Goal: Task Accomplishment & Management: Complete application form

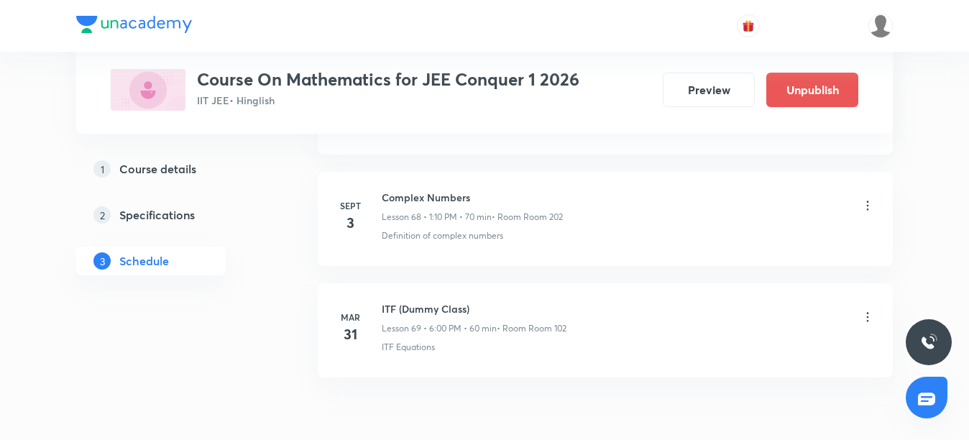
scroll to position [8394, 0]
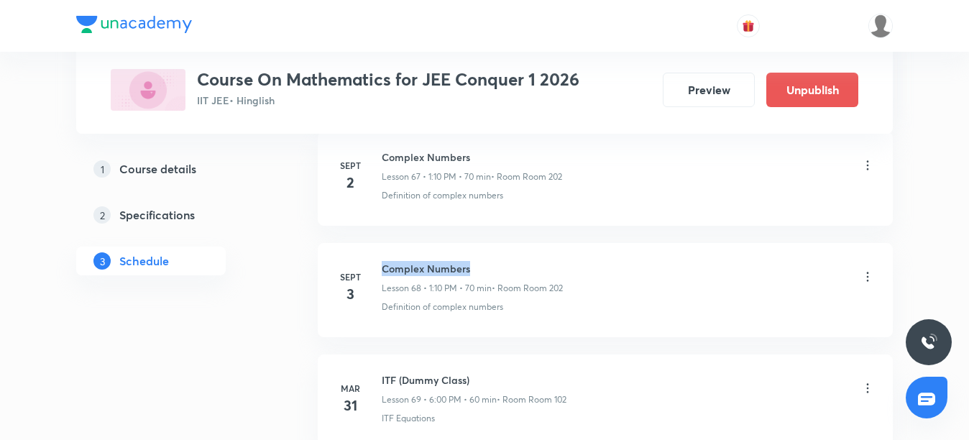
drag, startPoint x: 382, startPoint y: 267, endPoint x: 471, endPoint y: 265, distance: 89.2
click at [471, 265] on h6 "Complex Numbers" at bounding box center [472, 268] width 181 height 15
copy h6 "Complex Numbers"
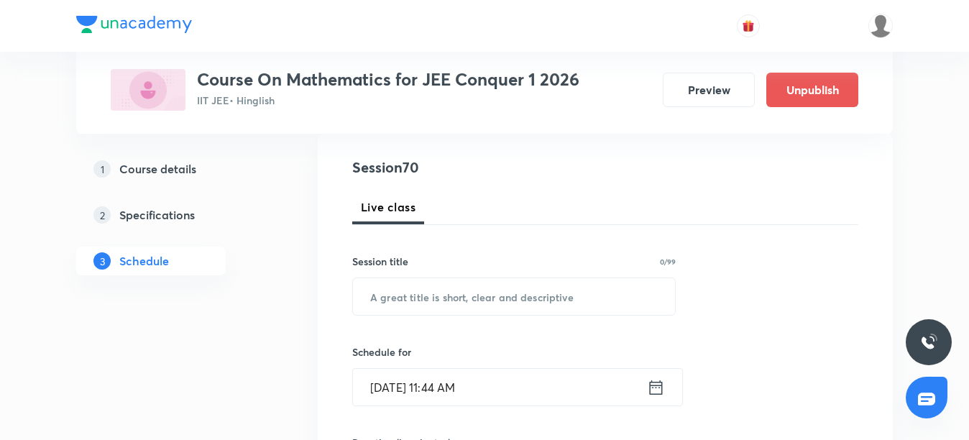
scroll to position [216, 0]
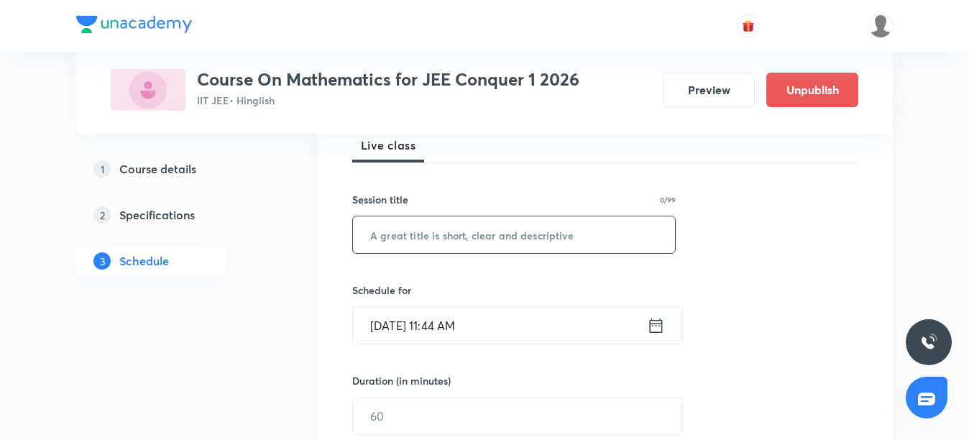
click at [434, 247] on input "text" at bounding box center [514, 234] width 322 height 37
paste input "Complex Numbers"
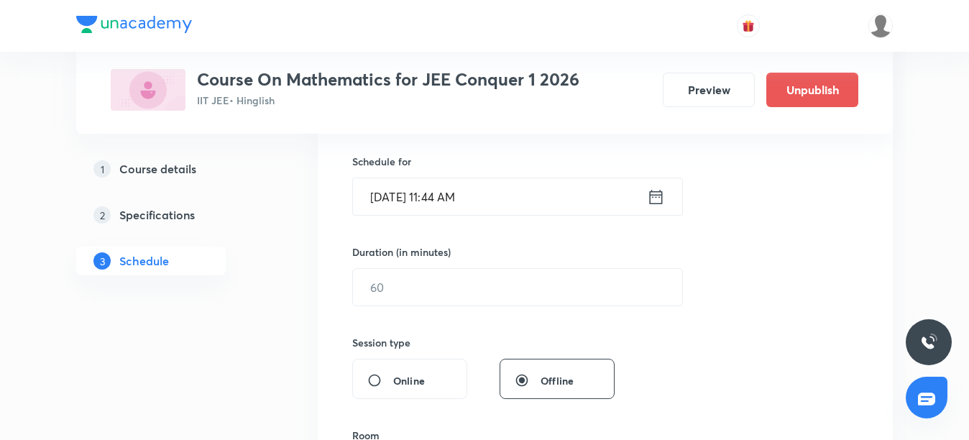
scroll to position [359, 0]
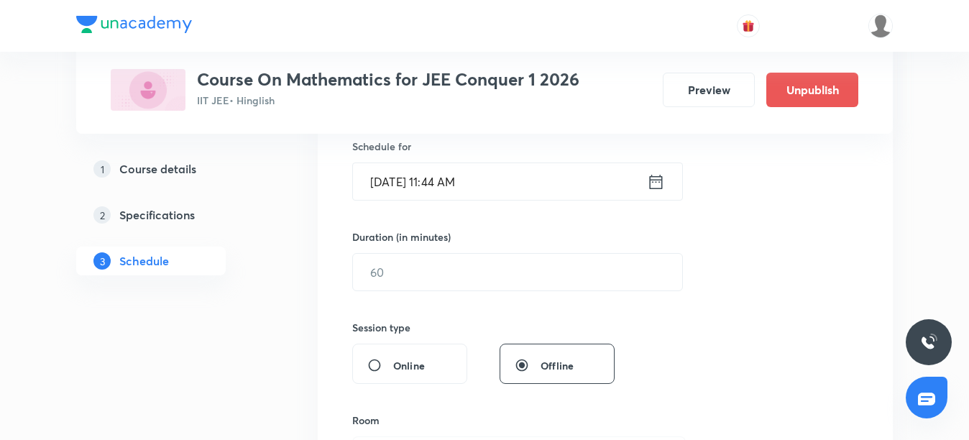
type input "Complex Numbers"
click at [459, 182] on input "Sept 4, 2025, 11:44 AM" at bounding box center [500, 181] width 294 height 37
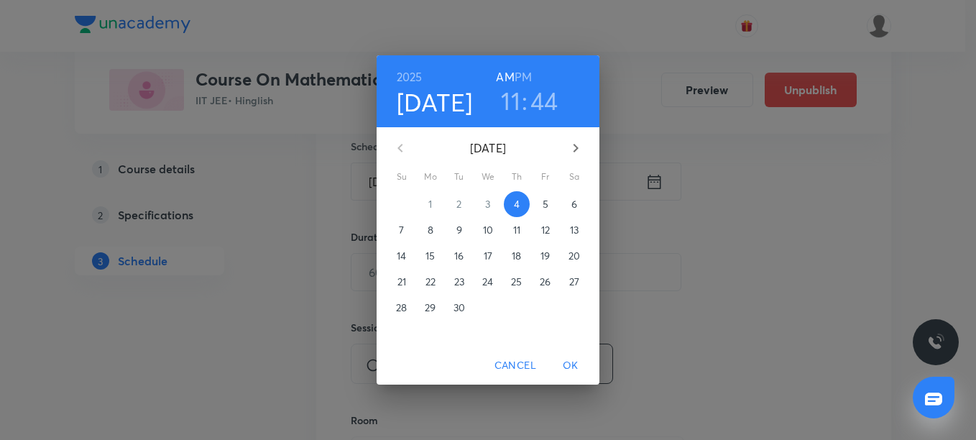
click at [549, 100] on h3 "44" at bounding box center [544, 101] width 28 height 30
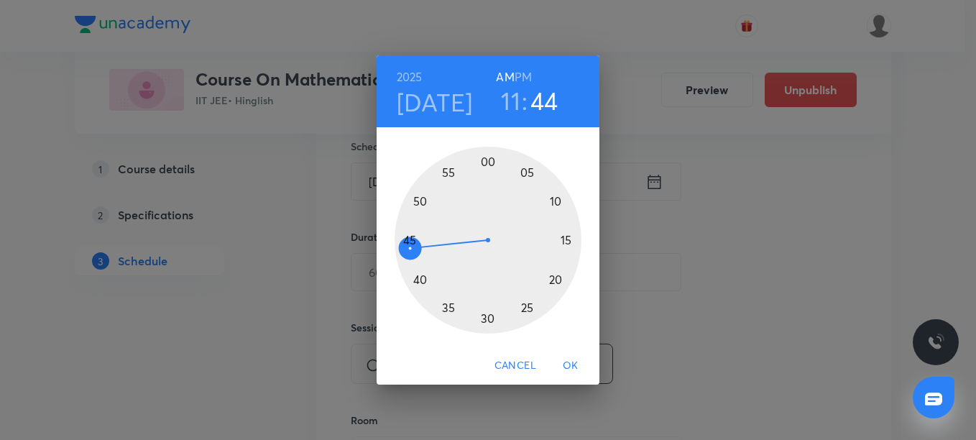
click at [412, 238] on div at bounding box center [488, 240] width 187 height 187
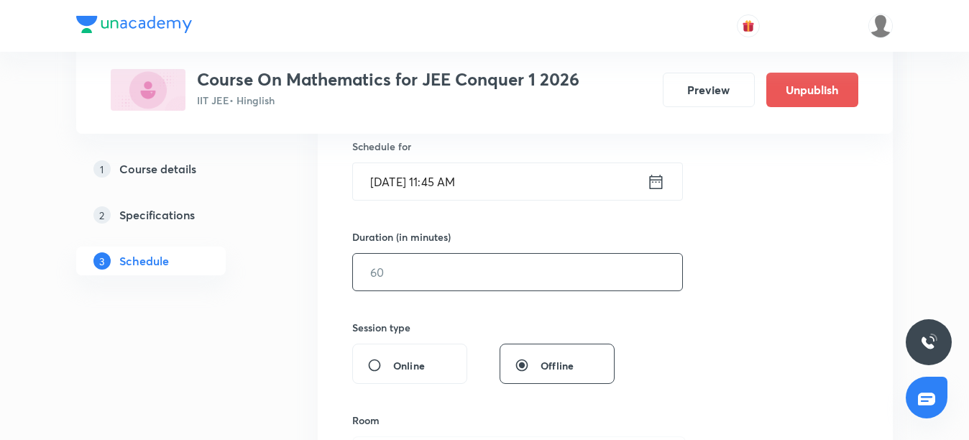
click at [401, 267] on input "text" at bounding box center [517, 272] width 329 height 37
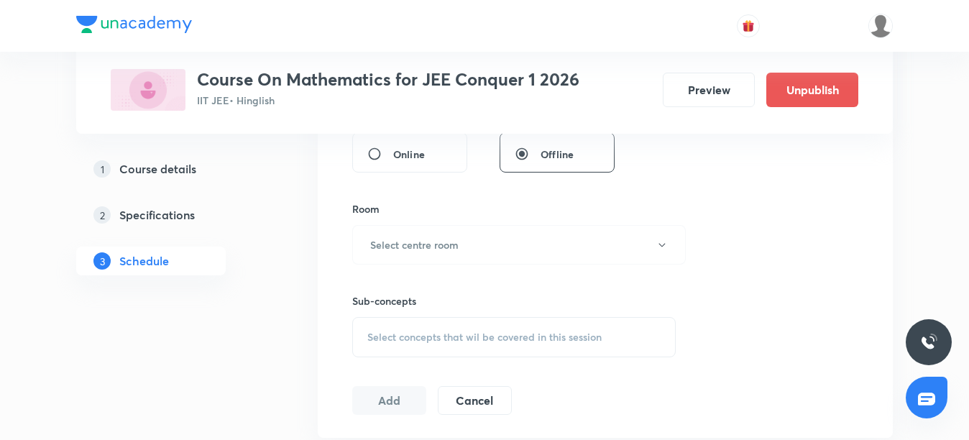
scroll to position [575, 0]
type input "75"
click at [413, 245] on h6 "Select centre room" at bounding box center [414, 240] width 88 height 15
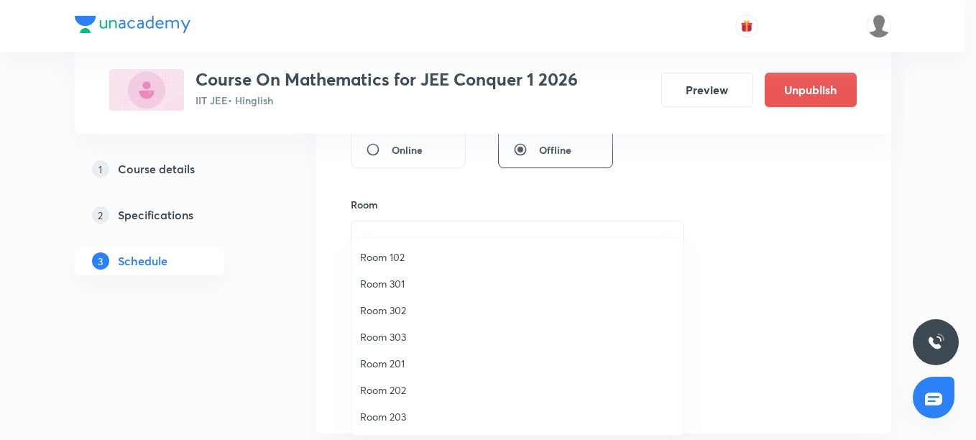
click at [382, 387] on span "Room 202" at bounding box center [517, 389] width 315 height 15
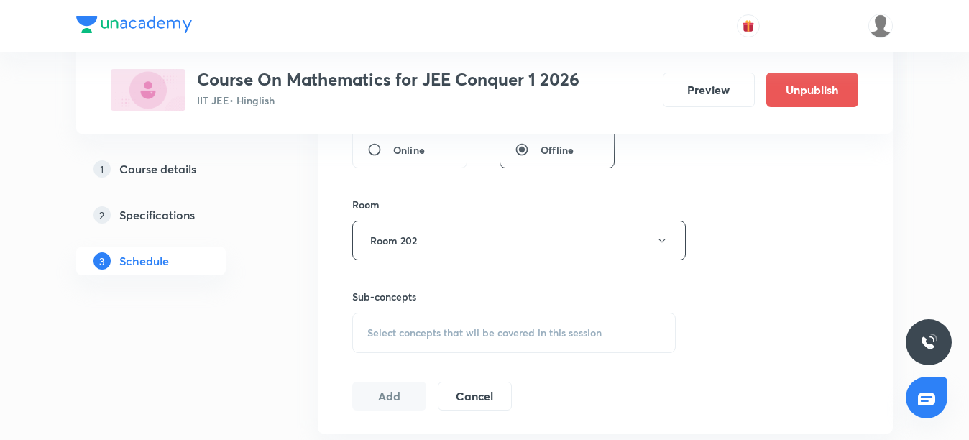
click at [383, 334] on span "Select concepts that wil be covered in this session" at bounding box center [484, 333] width 234 height 12
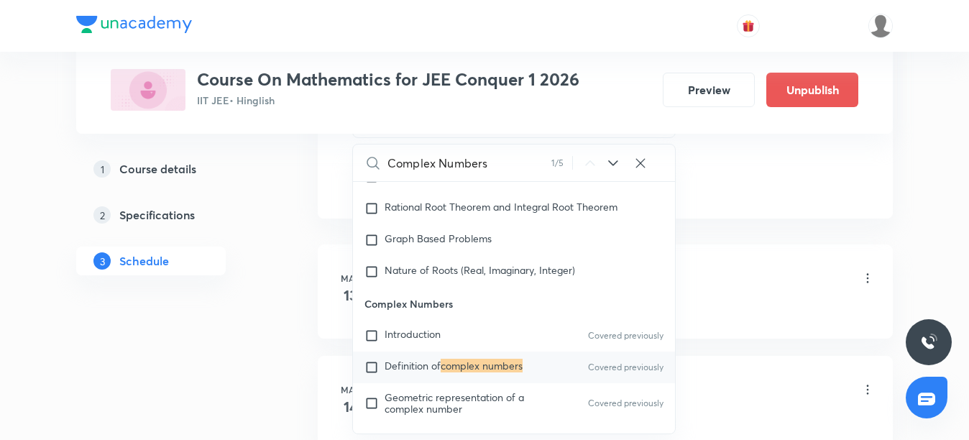
scroll to position [791, 0]
type input "Complex Numbers"
click at [400, 366] on span "Definition of" at bounding box center [413, 365] width 56 height 14
checkbox input "true"
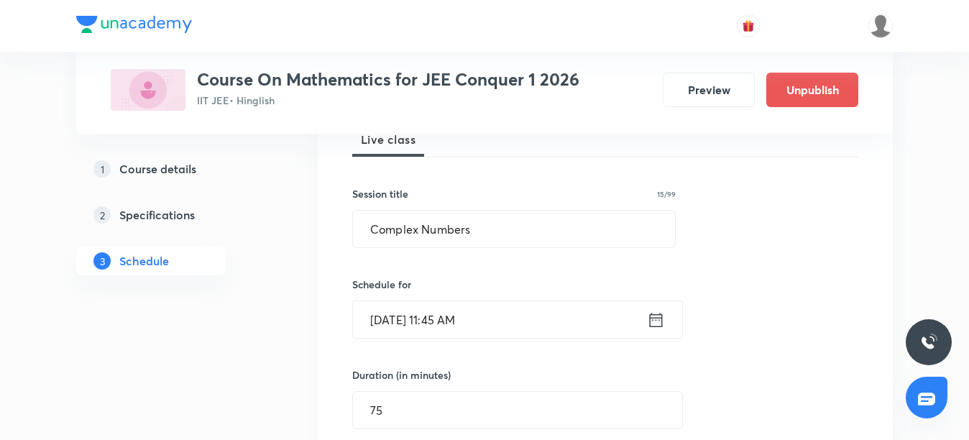
scroll to position [216, 0]
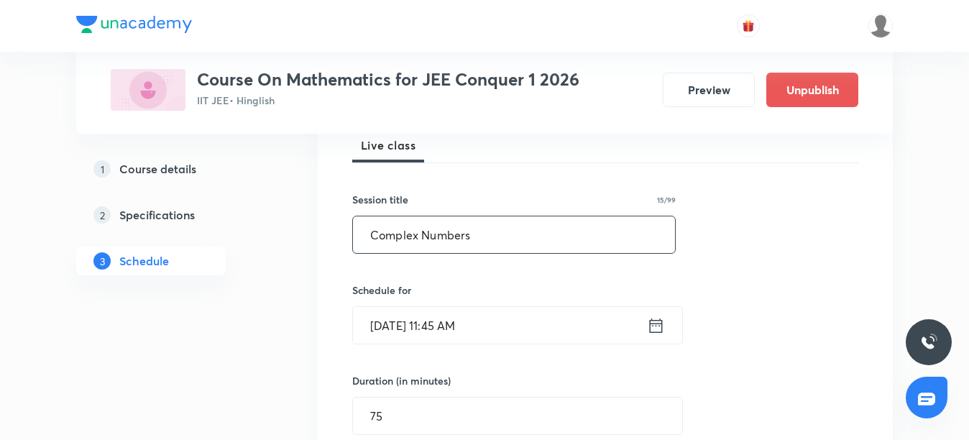
click at [430, 240] on input "Complex Numbers" at bounding box center [514, 234] width 322 height 37
click at [461, 329] on input "Sept 4, 2025, 11:45 AM" at bounding box center [500, 325] width 294 height 37
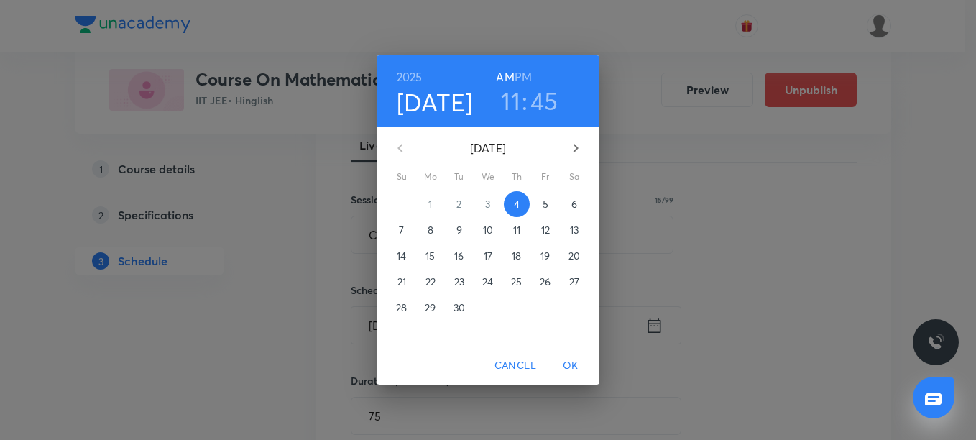
click at [550, 102] on h3 "45" at bounding box center [544, 101] width 28 height 30
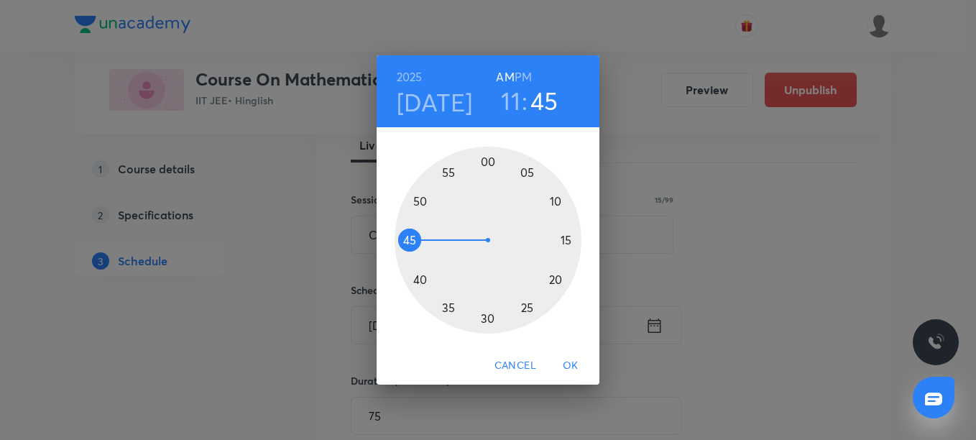
click at [407, 229] on div at bounding box center [488, 240] width 187 height 187
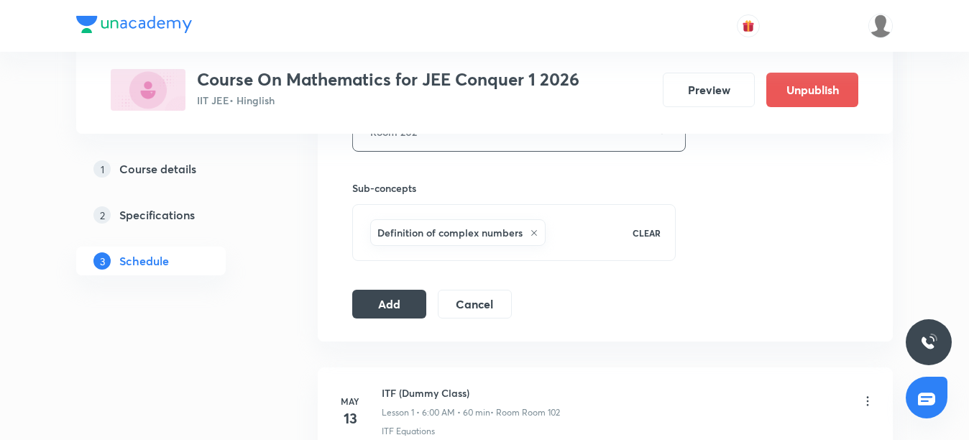
scroll to position [719, 0]
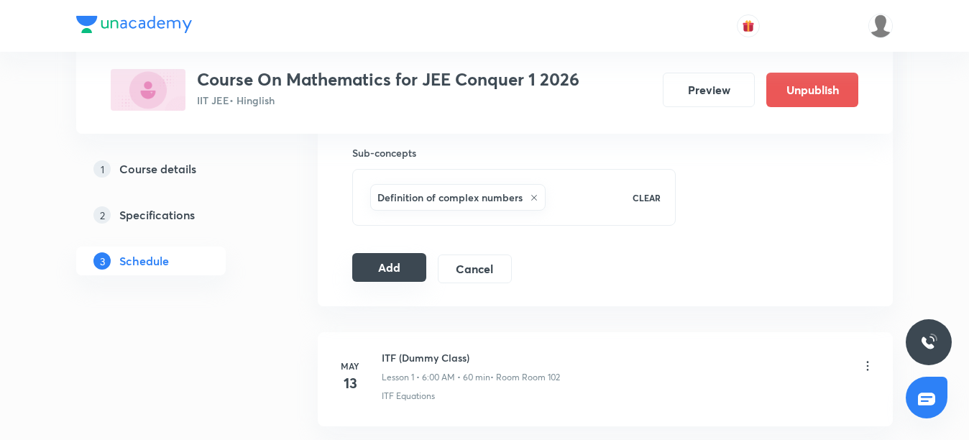
click at [380, 270] on button "Add" at bounding box center [389, 267] width 74 height 29
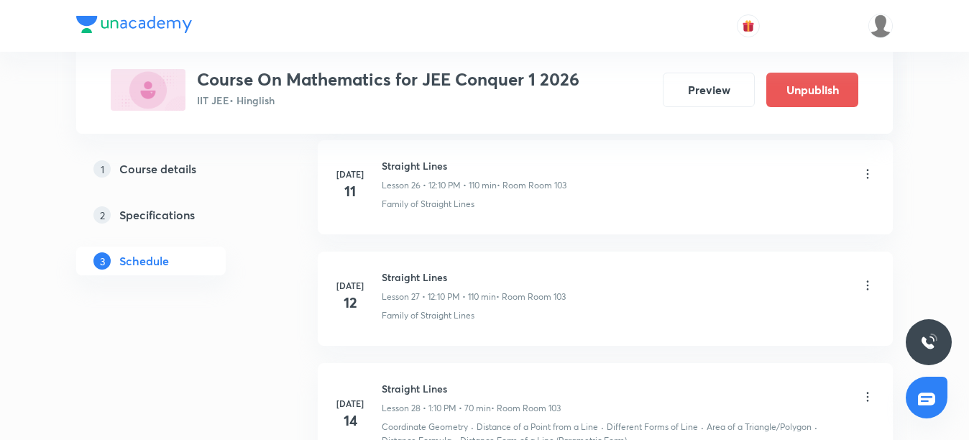
scroll to position [3306, 0]
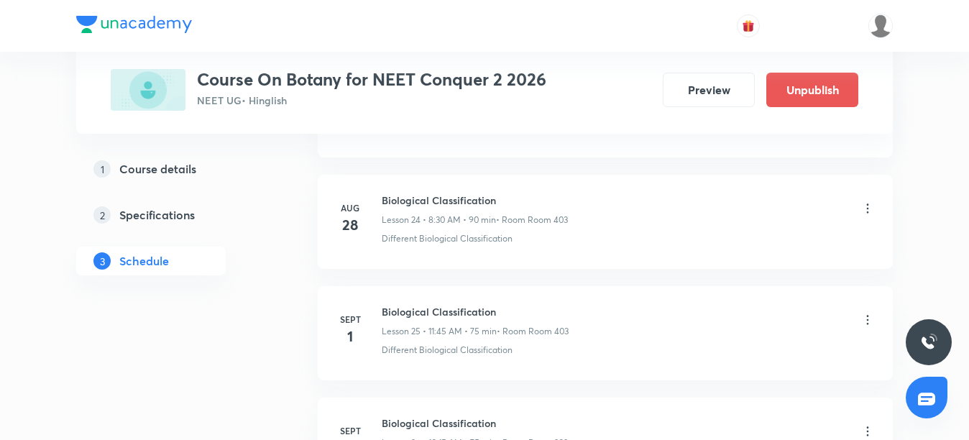
scroll to position [3637, 0]
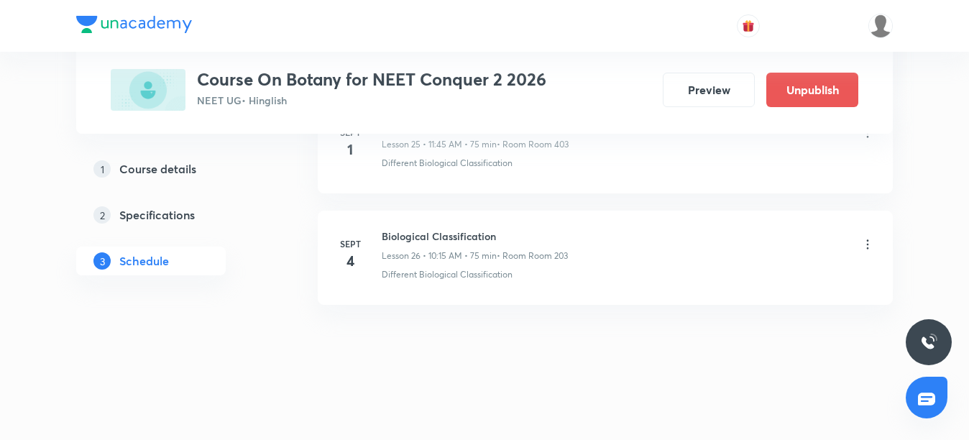
click at [381, 234] on div "Sept 4 Biological Classification Lesson 26 • 10:15 AM • 75 min • Room Room 203 …" at bounding box center [605, 255] width 539 height 52
drag, startPoint x: 383, startPoint y: 233, endPoint x: 498, endPoint y: 234, distance: 115.0
click at [498, 234] on h6 "Biological Classification" at bounding box center [475, 236] width 186 height 15
copy h6 "Biological Classification"
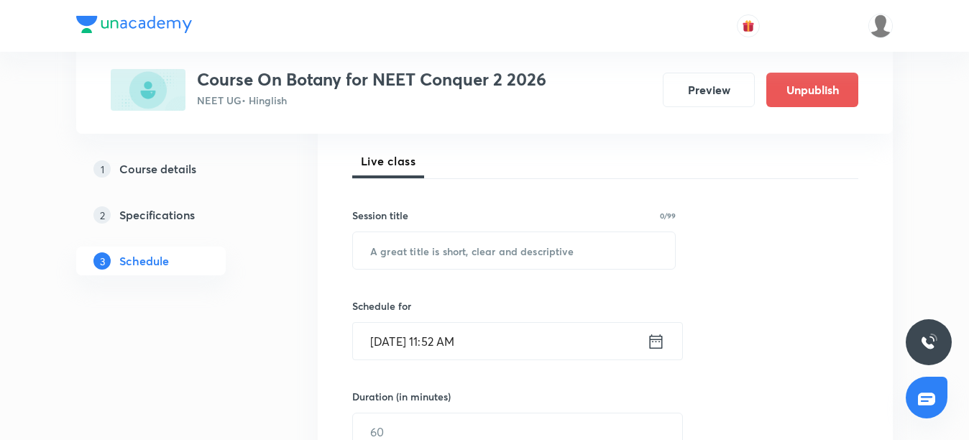
scroll to position [216, 0]
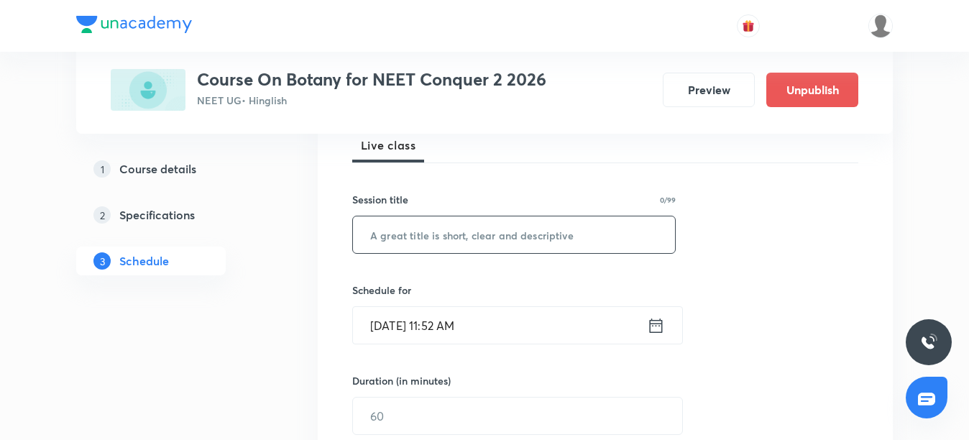
click at [397, 249] on input "text" at bounding box center [514, 234] width 322 height 37
paste input "Biological Classification"
type input "Biological Classification"
click at [461, 326] on input "Sept 4, 2025, 11:52 AM" at bounding box center [500, 325] width 294 height 37
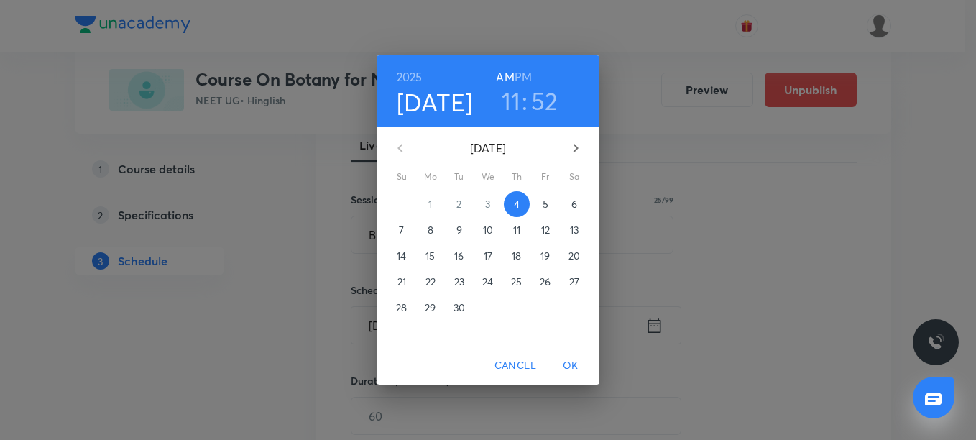
click at [534, 99] on h3 "52" at bounding box center [544, 101] width 27 height 30
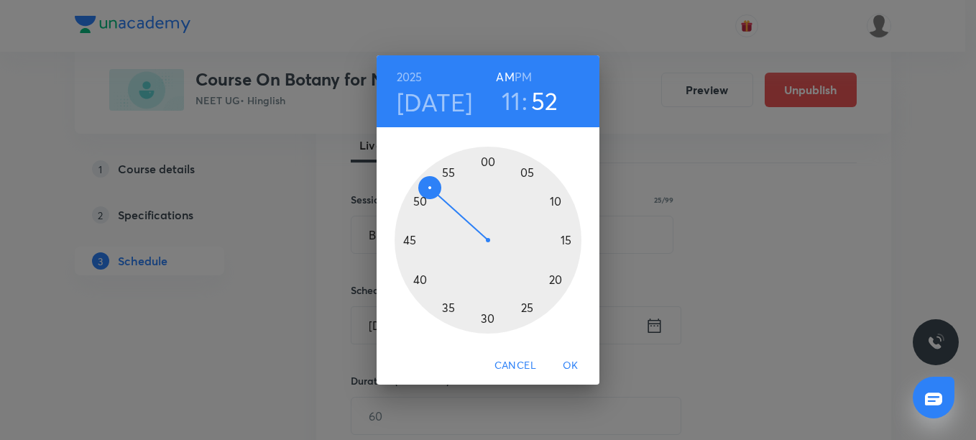
click at [512, 104] on h3 "11" at bounding box center [511, 101] width 19 height 30
click at [490, 161] on div at bounding box center [488, 240] width 187 height 187
click at [524, 76] on h6 "PM" at bounding box center [523, 77] width 17 height 20
click at [489, 162] on div at bounding box center [488, 240] width 187 height 187
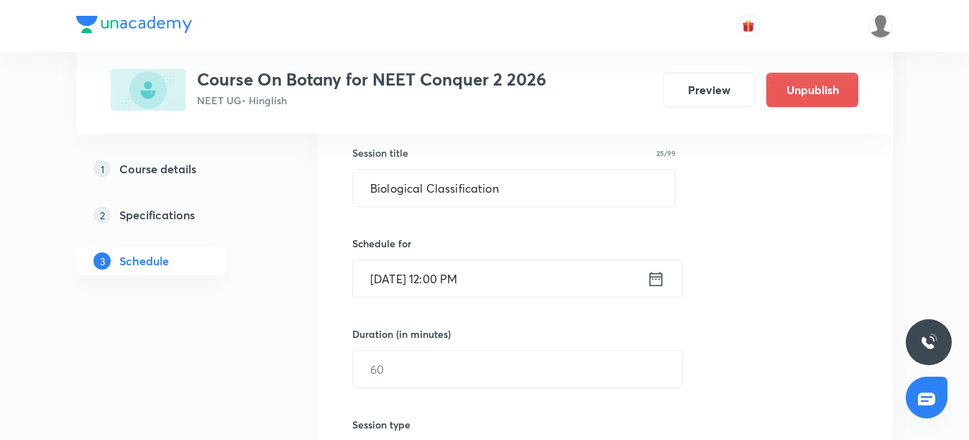
scroll to position [288, 0]
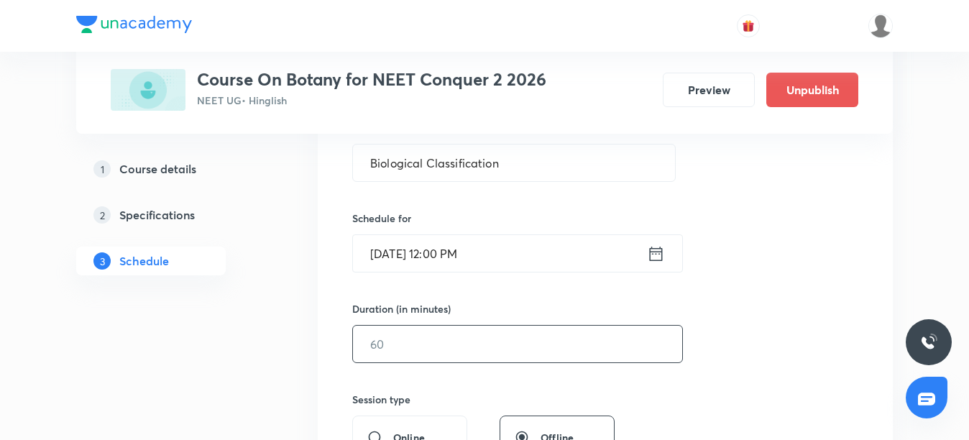
click at [403, 345] on input "text" at bounding box center [517, 344] width 329 height 37
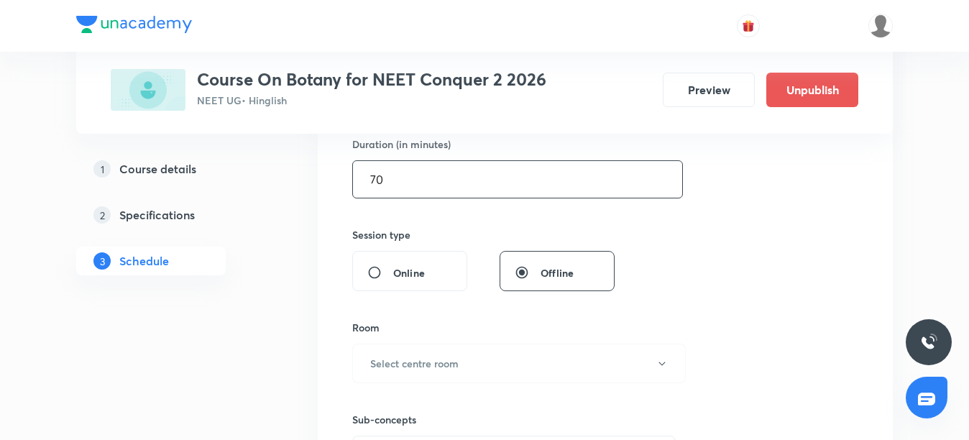
scroll to position [503, 0]
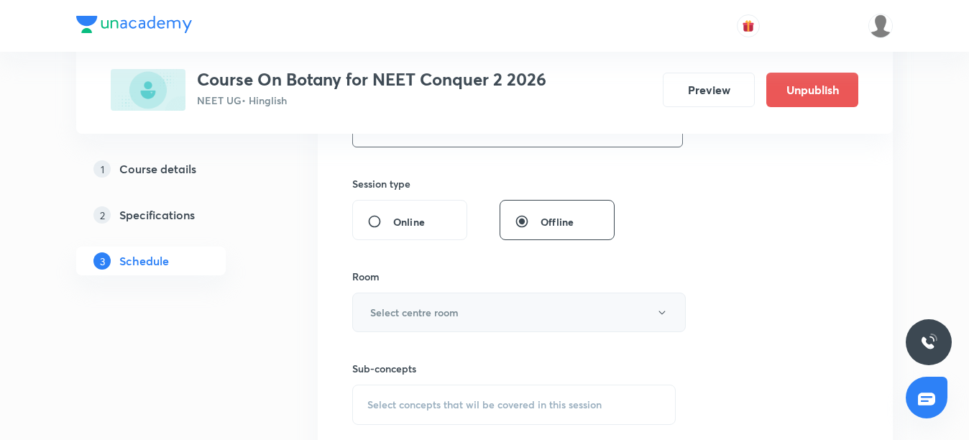
type input "70"
click at [441, 319] on h6 "Select centre room" at bounding box center [414, 312] width 88 height 15
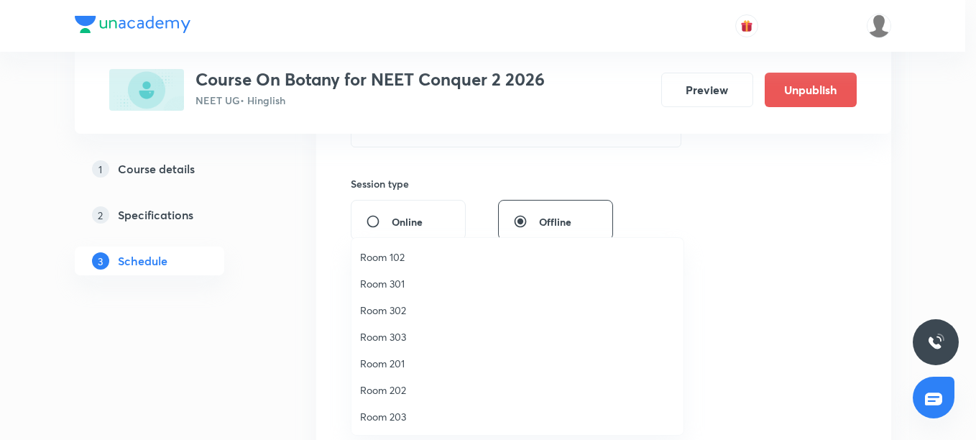
click at [388, 420] on span "Room 203" at bounding box center [517, 416] width 315 height 15
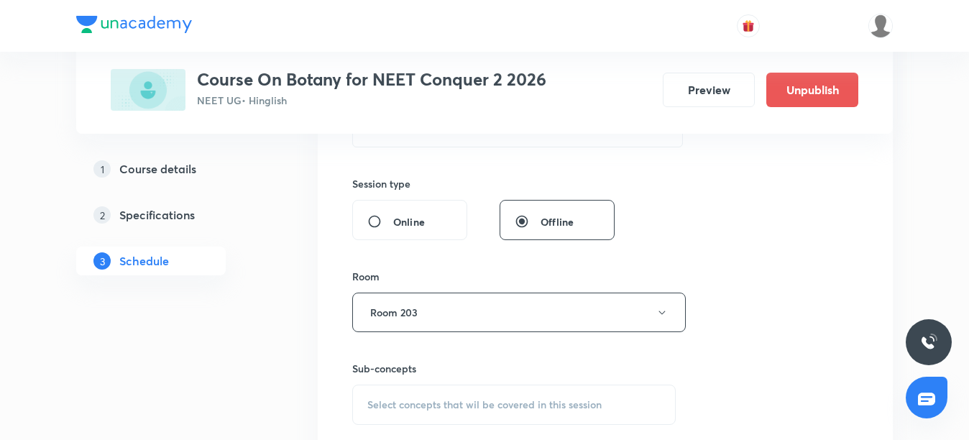
click at [407, 409] on span "Select concepts that wil be covered in this session" at bounding box center [484, 405] width 234 height 12
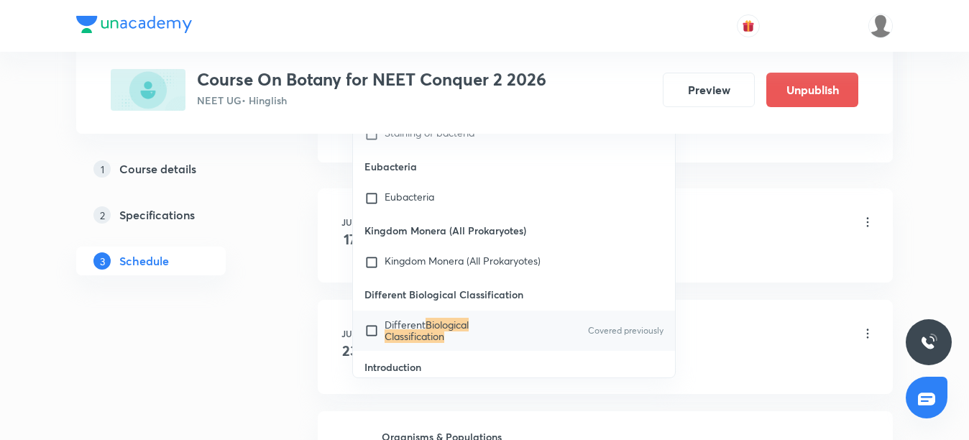
scroll to position [863, 0]
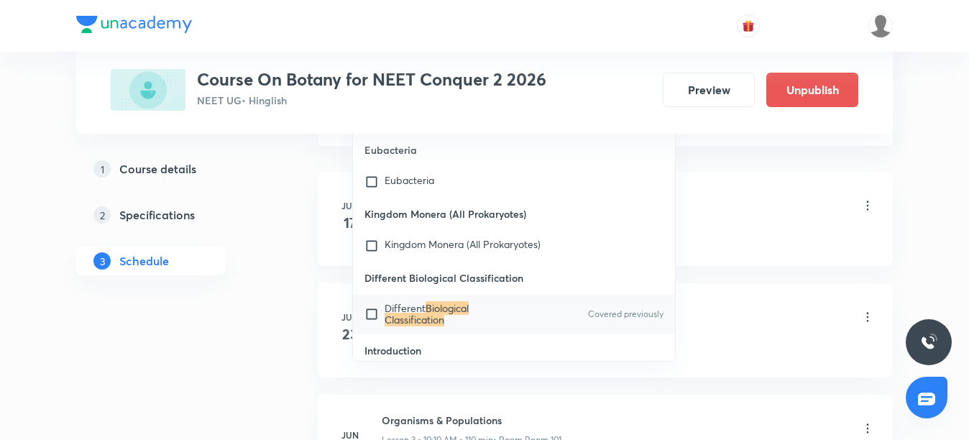
type input "Biological Classification"
click at [432, 301] on mark "Biological Classification" at bounding box center [427, 313] width 84 height 25
checkbox input "true"
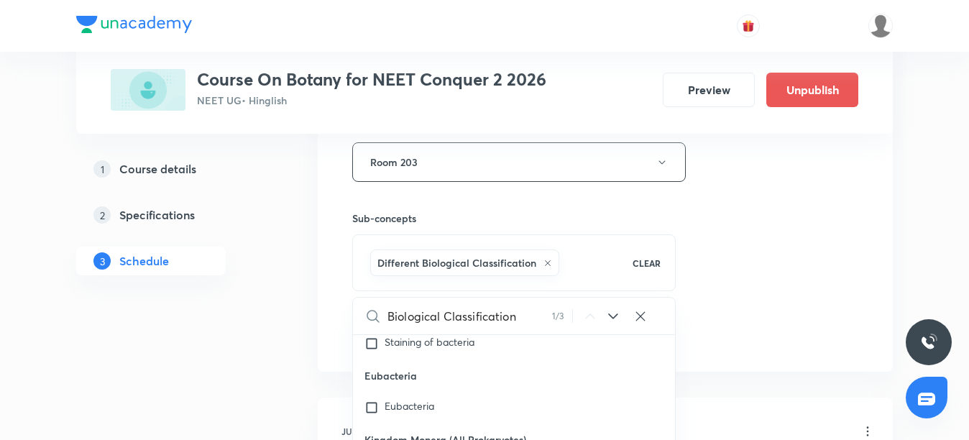
scroll to position [647, 0]
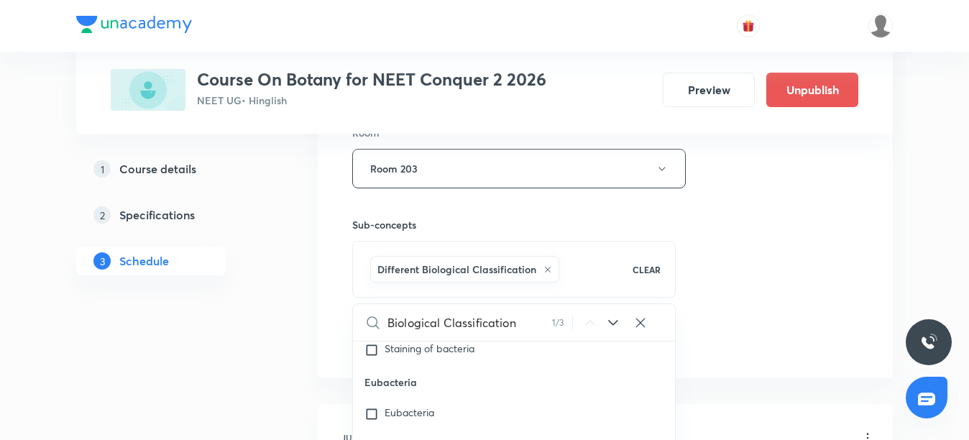
click at [727, 195] on div "Session 27 Live class Session title 25/99 Biological Classification ​ Schedule …" at bounding box center [605, 9] width 506 height 691
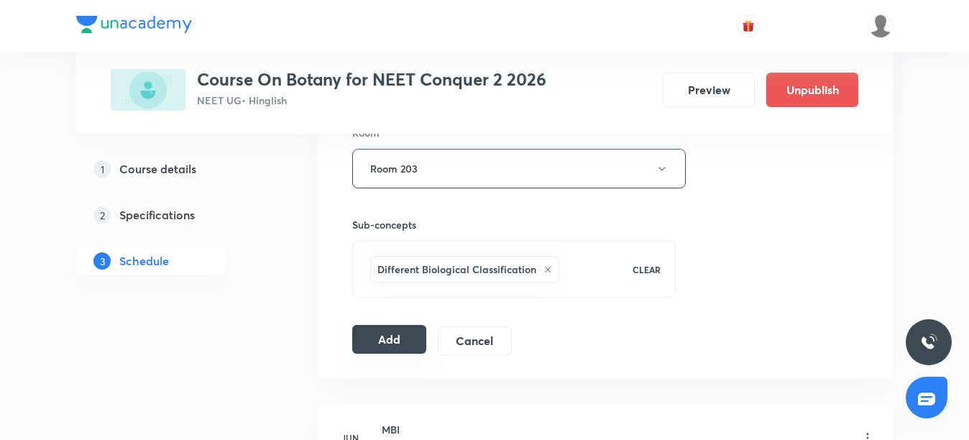
click at [387, 354] on button "Add" at bounding box center [389, 339] width 74 height 29
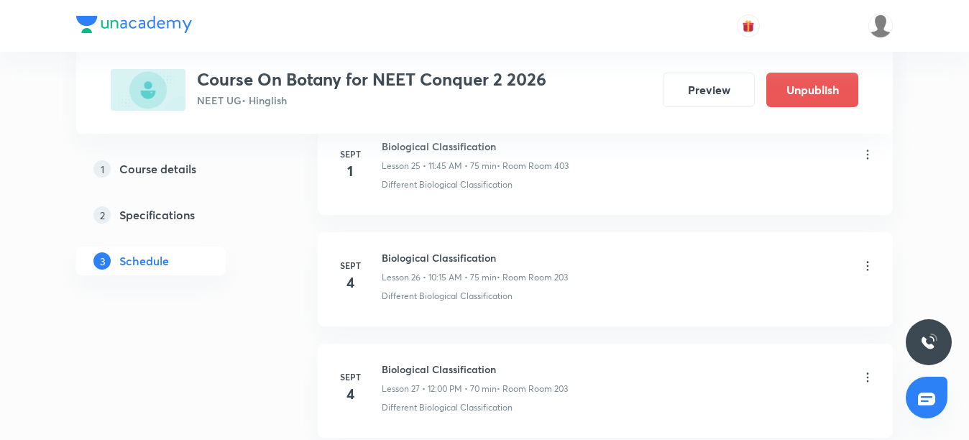
scroll to position [3088, 0]
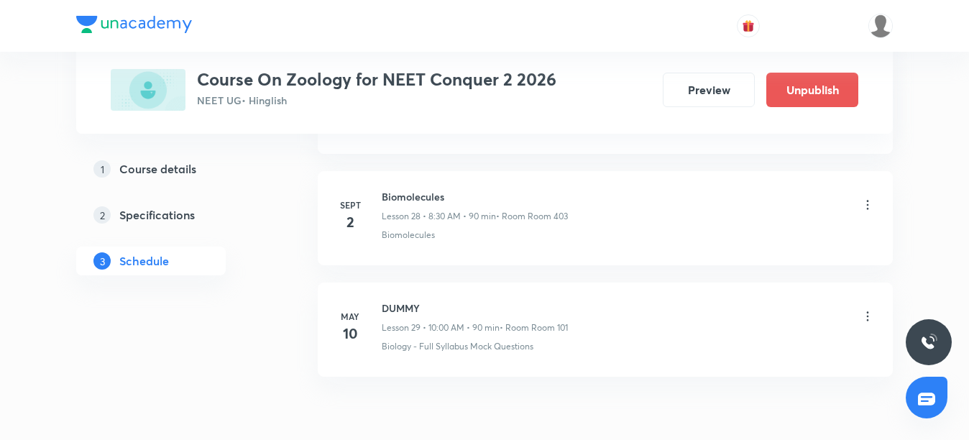
scroll to position [3802, 0]
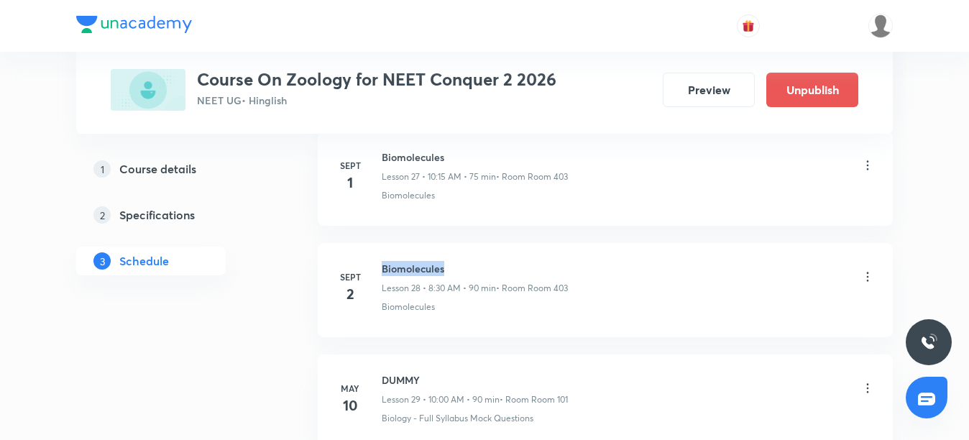
drag, startPoint x: 382, startPoint y: 263, endPoint x: 458, endPoint y: 265, distance: 76.2
click at [458, 265] on h6 "Biomolecules" at bounding box center [475, 268] width 186 height 15
copy h6 "Biomolecules"
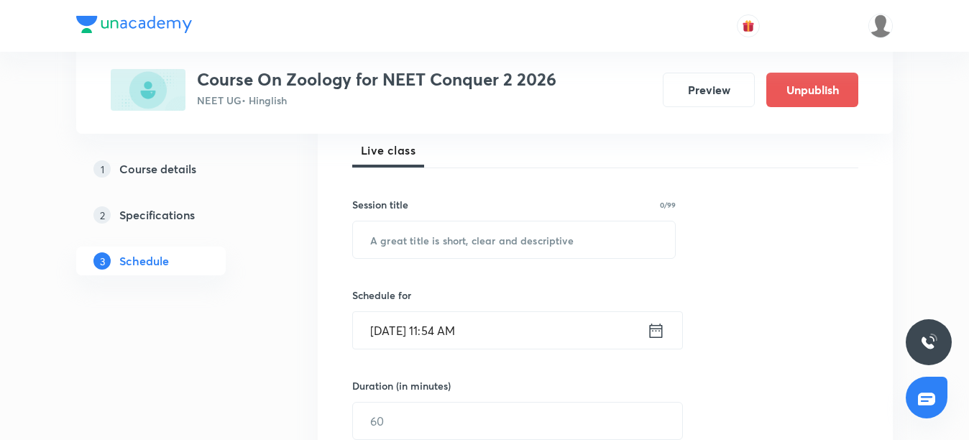
scroll to position [216, 0]
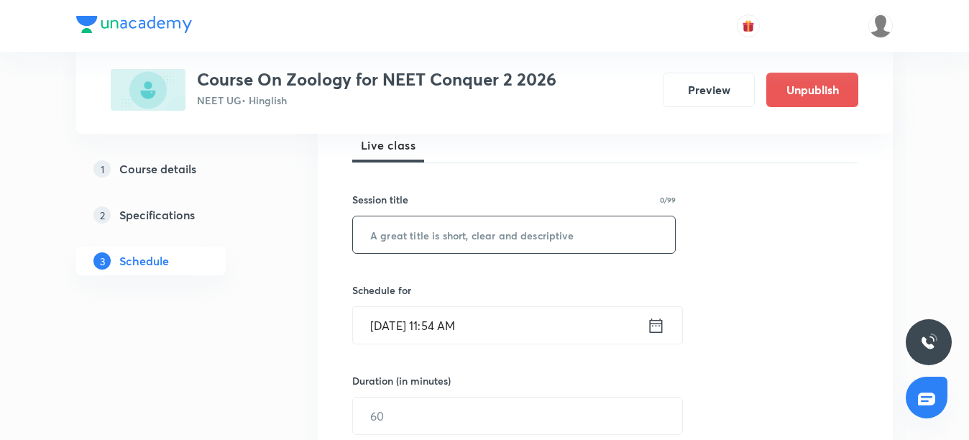
click at [416, 239] on input "text" at bounding box center [514, 234] width 322 height 37
paste input "Biomolecules"
type input "Biomolecules"
click at [461, 323] on input "Sept 4, 2025, 11:54 AM" at bounding box center [500, 325] width 294 height 37
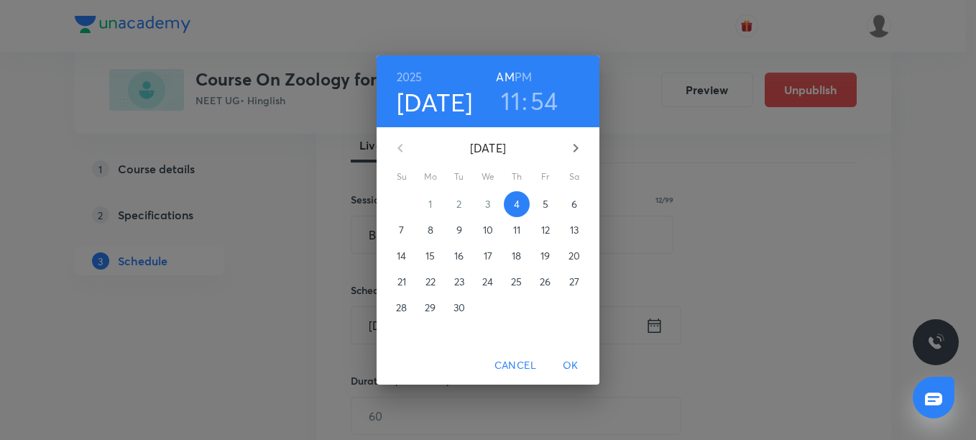
click at [521, 75] on h6 "PM" at bounding box center [523, 77] width 17 height 20
click at [511, 101] on h3 "11" at bounding box center [510, 101] width 19 height 30
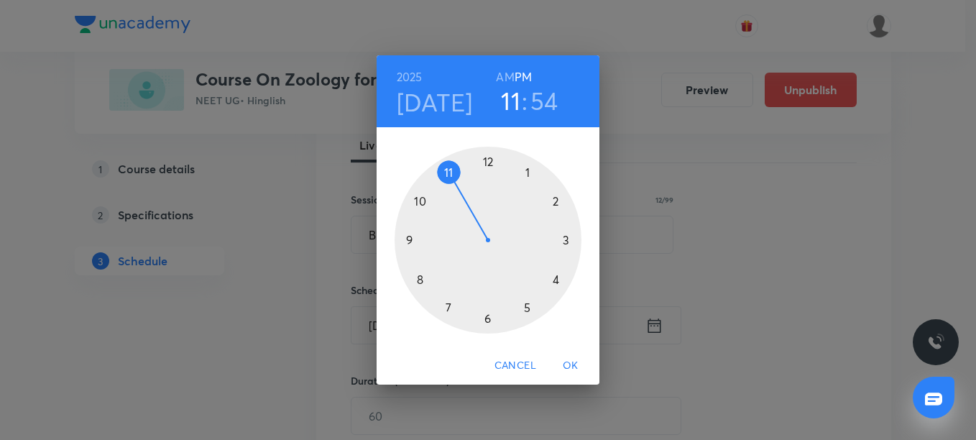
click at [488, 160] on div at bounding box center [488, 240] width 187 height 187
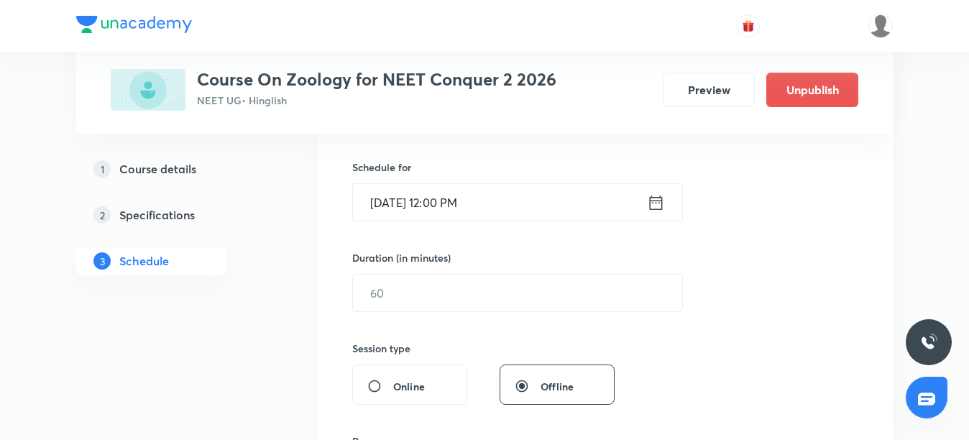
scroll to position [359, 0]
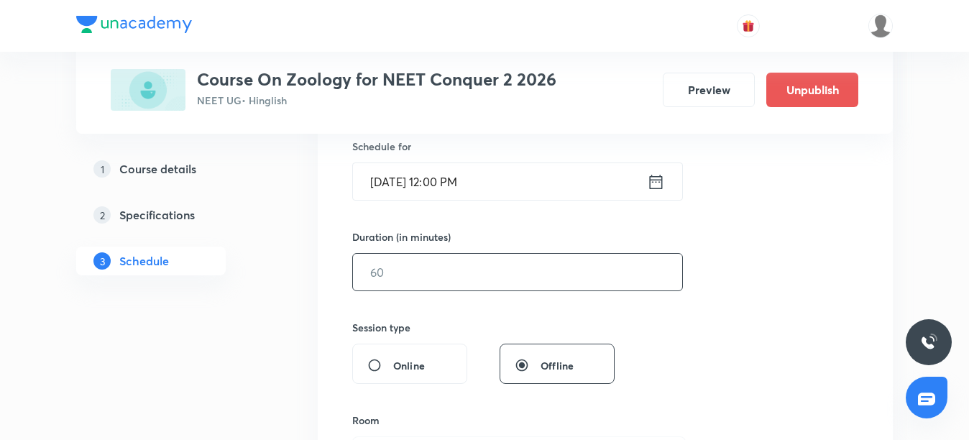
click at [443, 272] on input "text" at bounding box center [517, 272] width 329 height 37
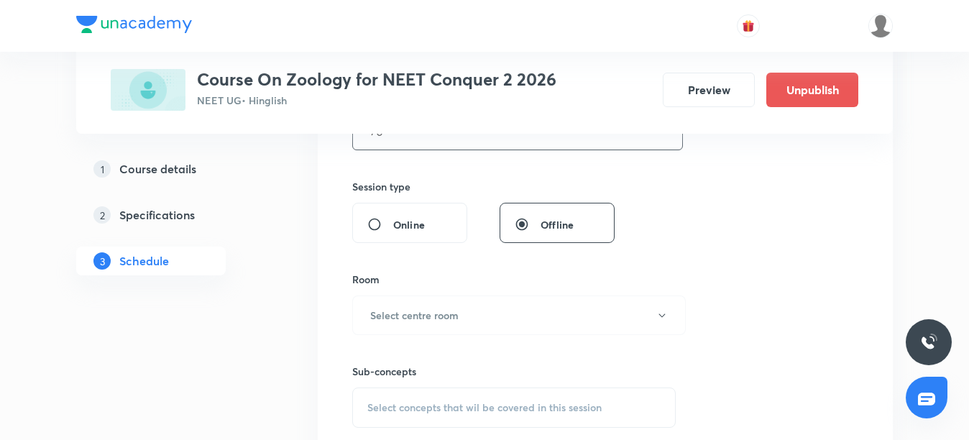
scroll to position [503, 0]
type input "70"
click at [428, 313] on h6 "Select centre room" at bounding box center [414, 312] width 88 height 15
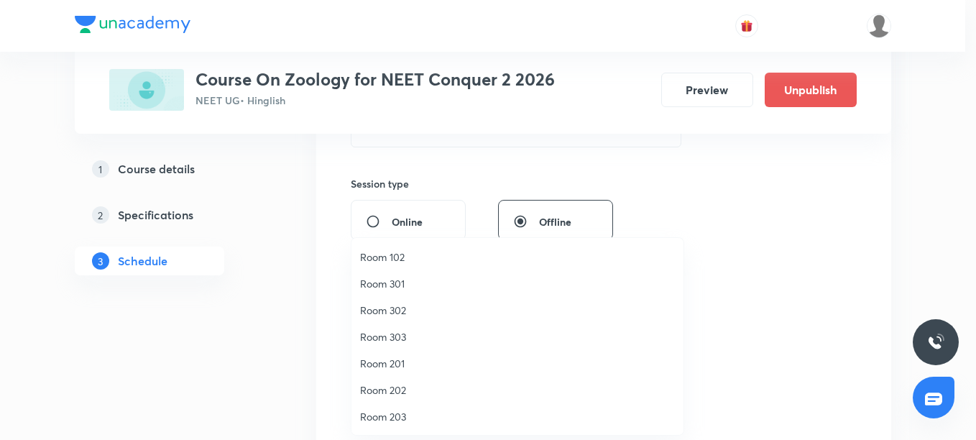
click at [385, 364] on span "Room 201" at bounding box center [517, 363] width 315 height 15
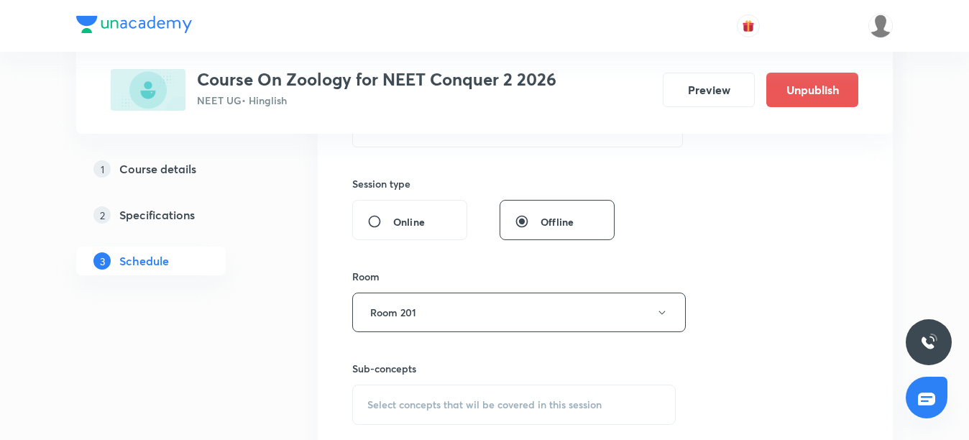
click at [403, 400] on span "Select concepts that wil be covered in this session" at bounding box center [484, 405] width 234 height 12
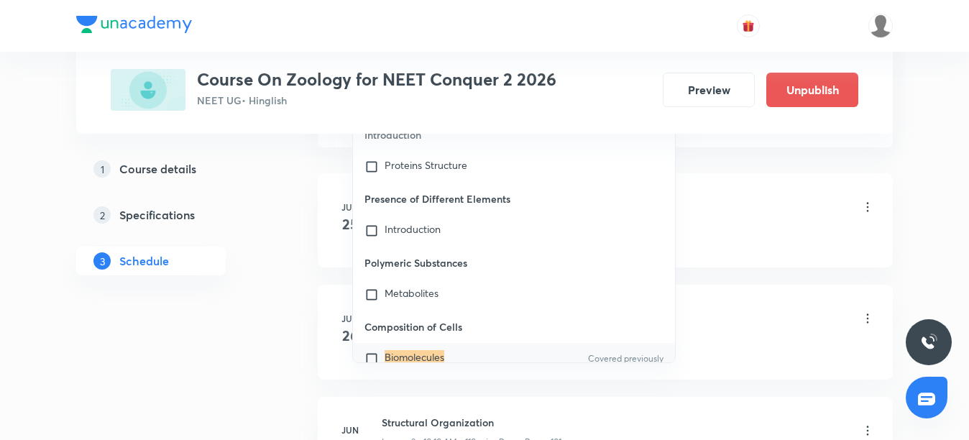
scroll to position [863, 0]
type input "Biomolecules"
click at [415, 349] on mark "Biomolecules" at bounding box center [415, 356] width 60 height 14
checkbox input "true"
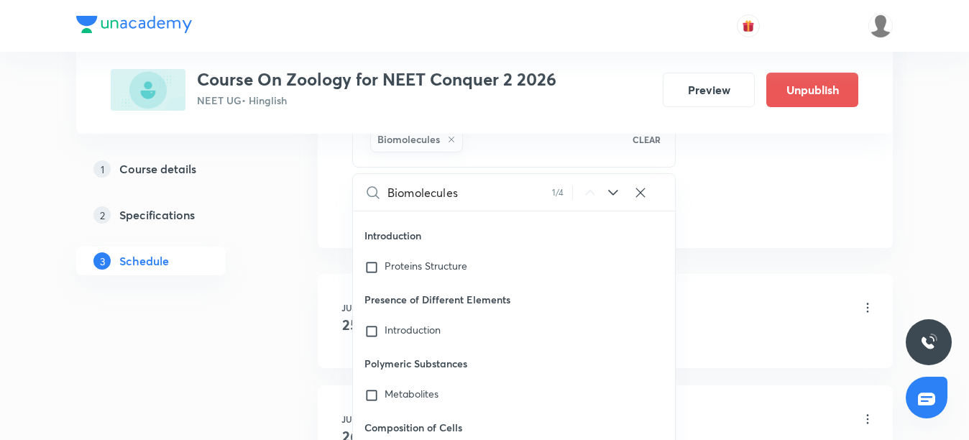
scroll to position [719, 0]
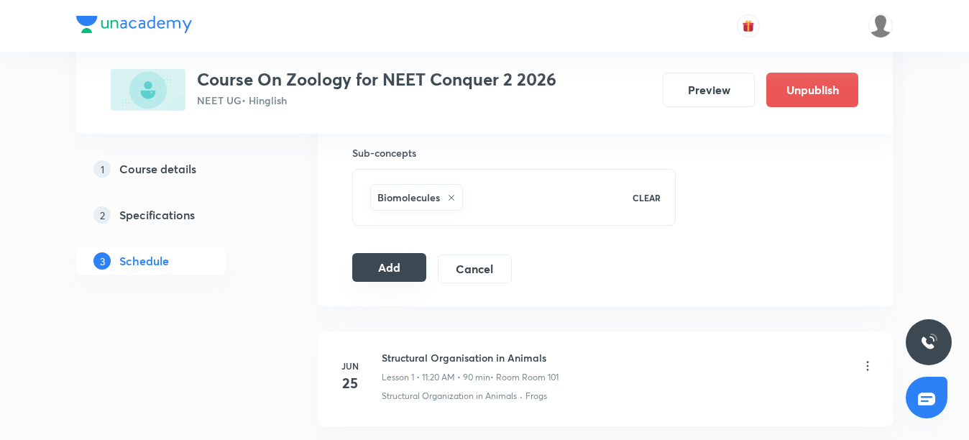
click at [373, 267] on button "Add" at bounding box center [389, 267] width 74 height 29
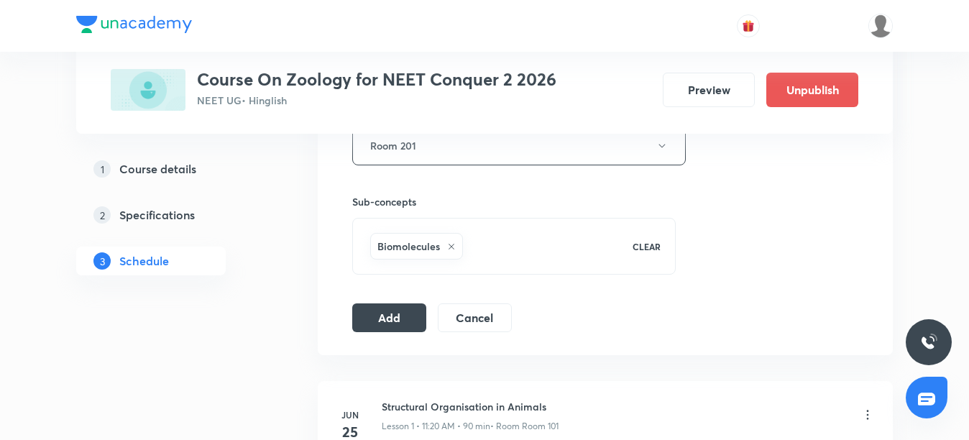
scroll to position [647, 0]
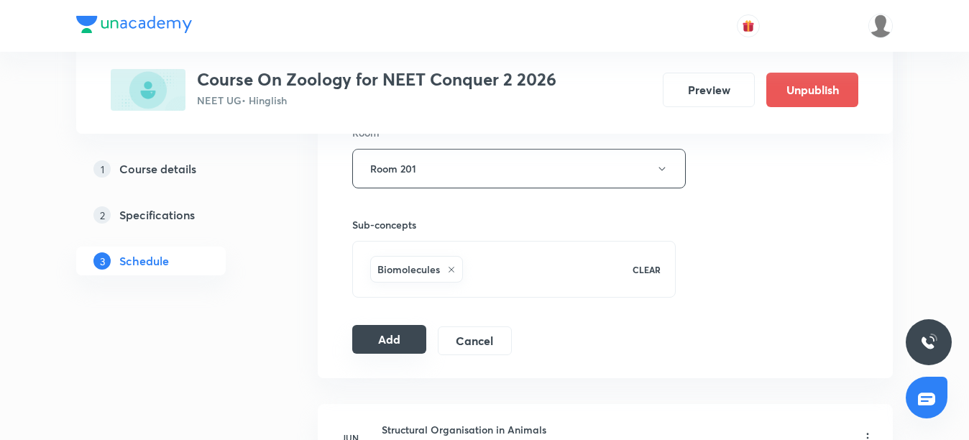
click at [399, 344] on button "Add" at bounding box center [389, 339] width 74 height 29
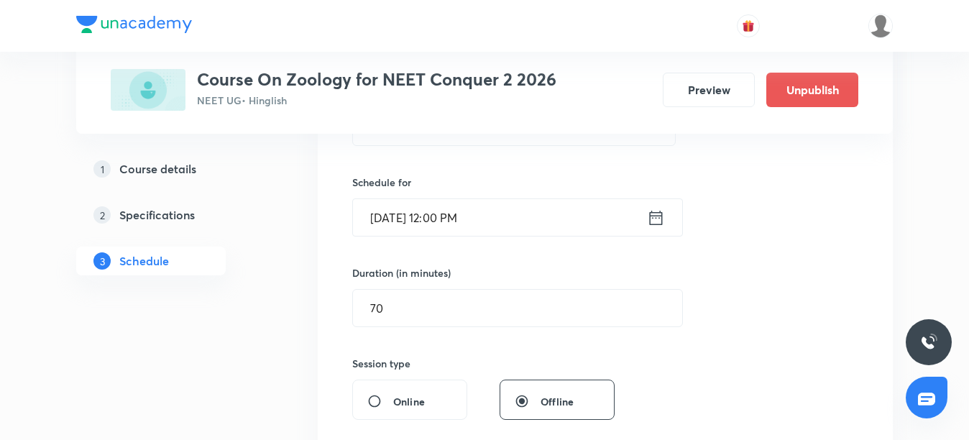
scroll to position [288, 0]
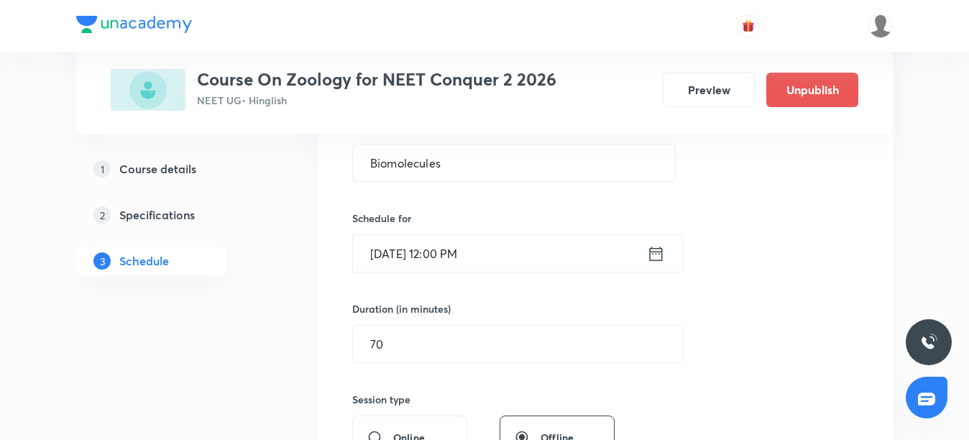
click at [446, 256] on input "[DATE] 12:00 PM" at bounding box center [500, 253] width 294 height 37
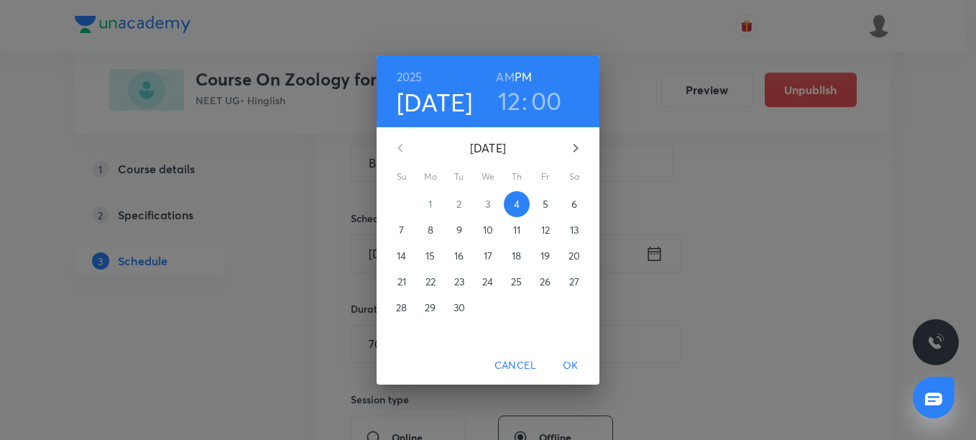
click at [512, 100] on h3 "12" at bounding box center [509, 101] width 23 height 30
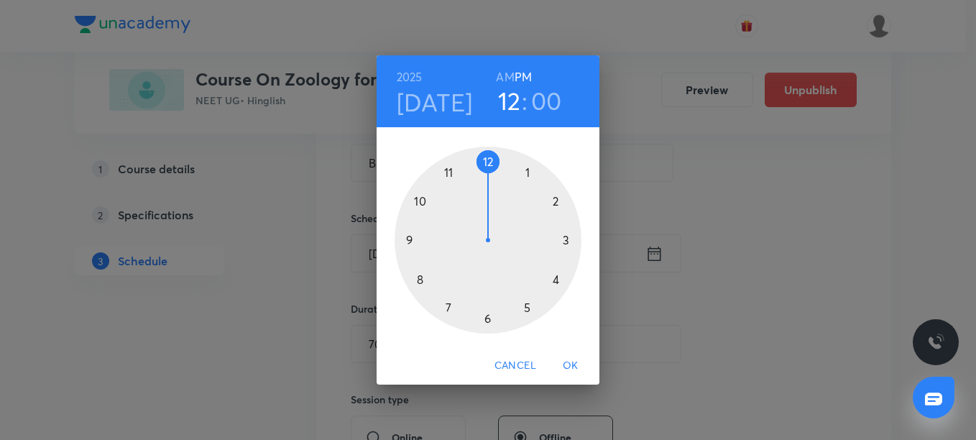
click at [529, 171] on div at bounding box center [488, 240] width 187 height 187
click at [558, 278] on div at bounding box center [488, 240] width 187 height 187
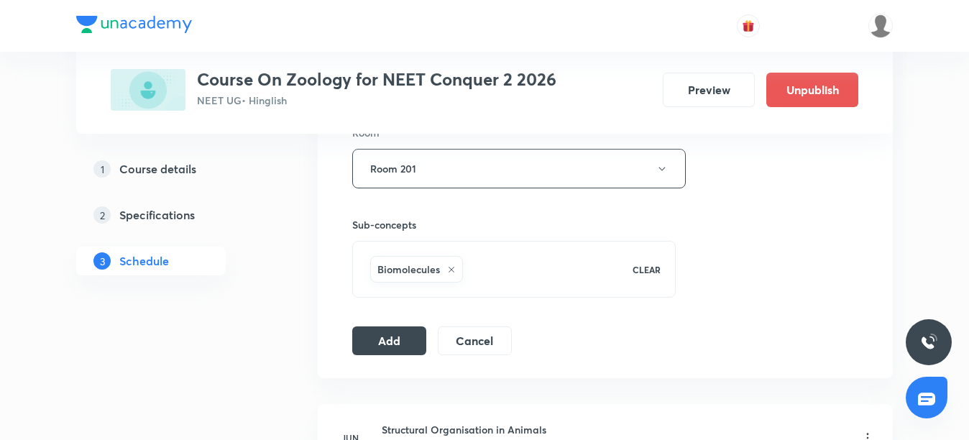
scroll to position [719, 0]
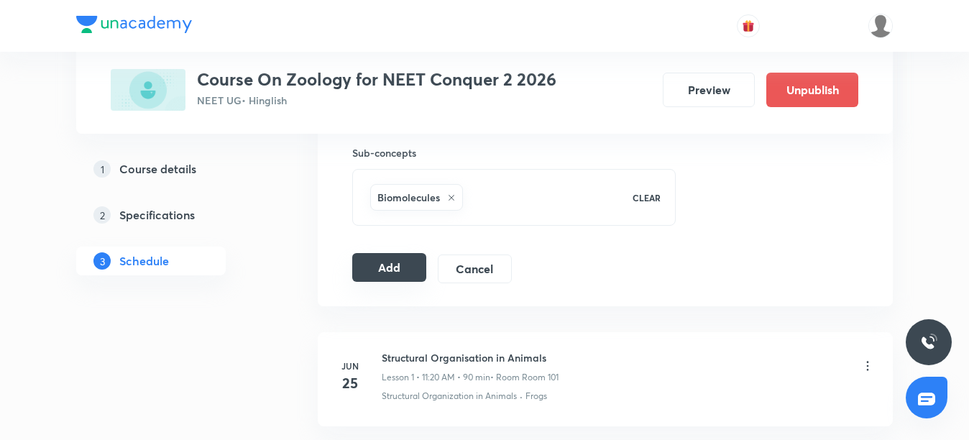
click at [393, 269] on button "Add" at bounding box center [389, 267] width 74 height 29
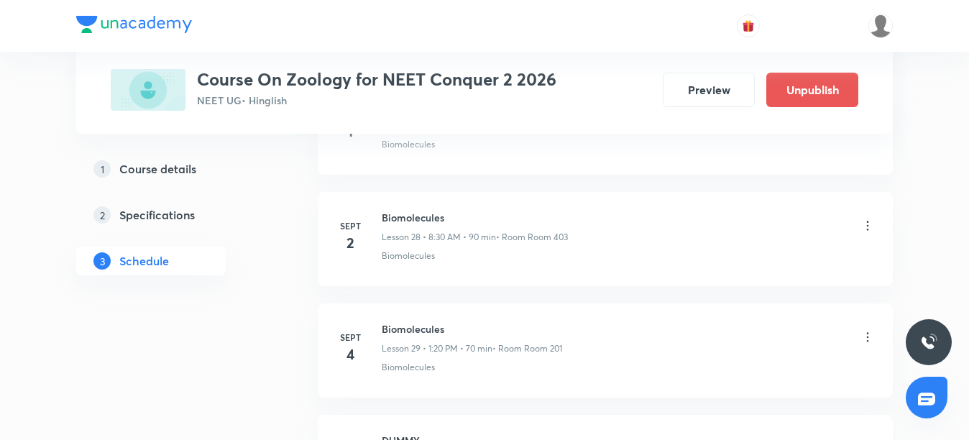
scroll to position [3181, 0]
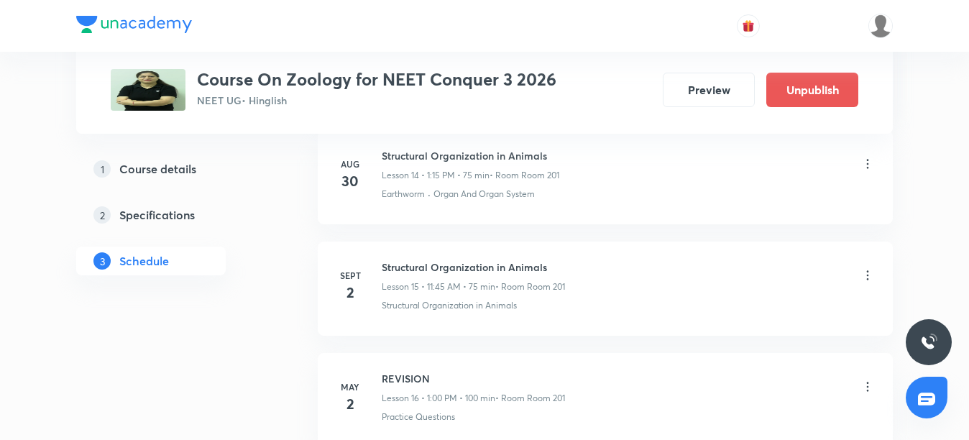
scroll to position [2352, 0]
drag, startPoint x: 382, startPoint y: 267, endPoint x: 551, endPoint y: 275, distance: 168.4
click at [551, 275] on h6 "Structural Organization in Animals" at bounding box center [473, 268] width 183 height 15
copy h6 "Structural Organization in Animals"
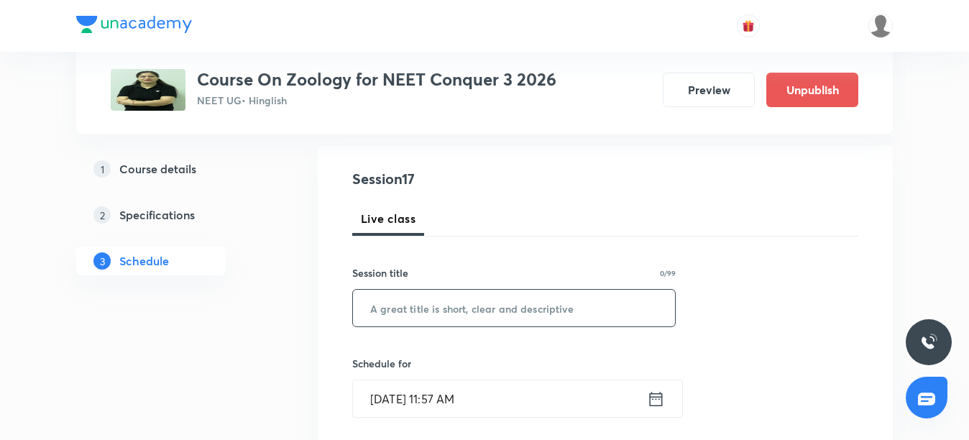
scroll to position [144, 0]
click at [502, 310] on input "text" at bounding box center [514, 306] width 322 height 37
paste input "Structural Organization in Animals"
type input "Structural Organization in Animals"
click at [461, 403] on input "[DATE] 11:57 AM" at bounding box center [500, 397] width 294 height 37
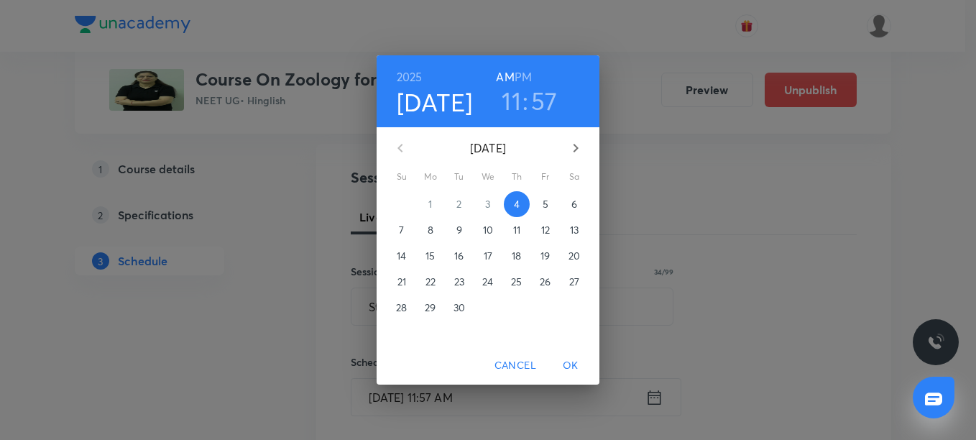
click at [513, 98] on h3 "11" at bounding box center [511, 101] width 19 height 30
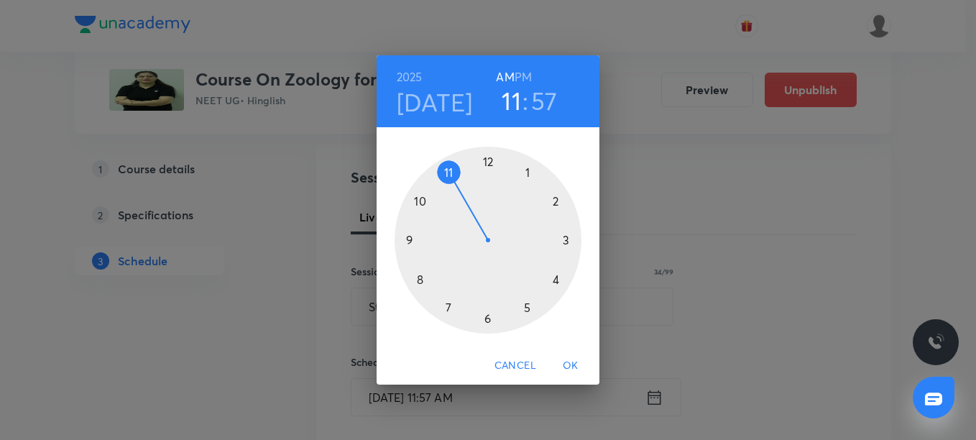
click at [489, 162] on div at bounding box center [488, 240] width 187 height 187
click at [488, 162] on div at bounding box center [488, 240] width 187 height 187
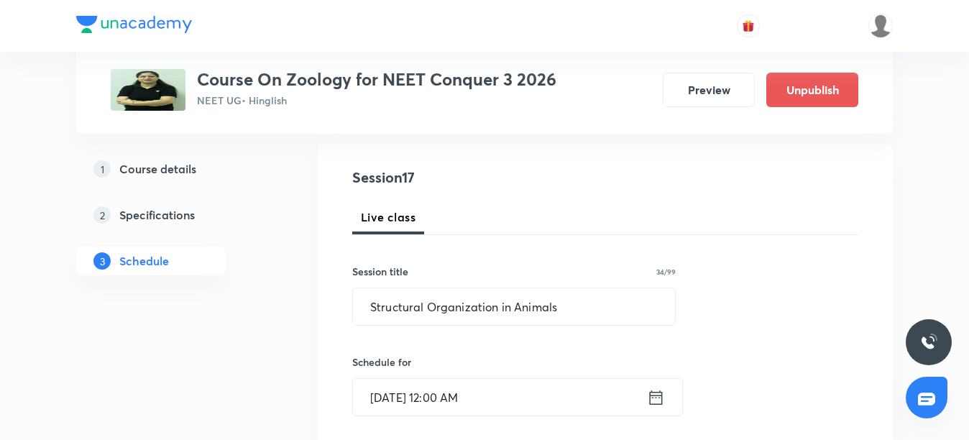
click at [477, 395] on input "[DATE] 12:00 AM" at bounding box center [500, 397] width 294 height 37
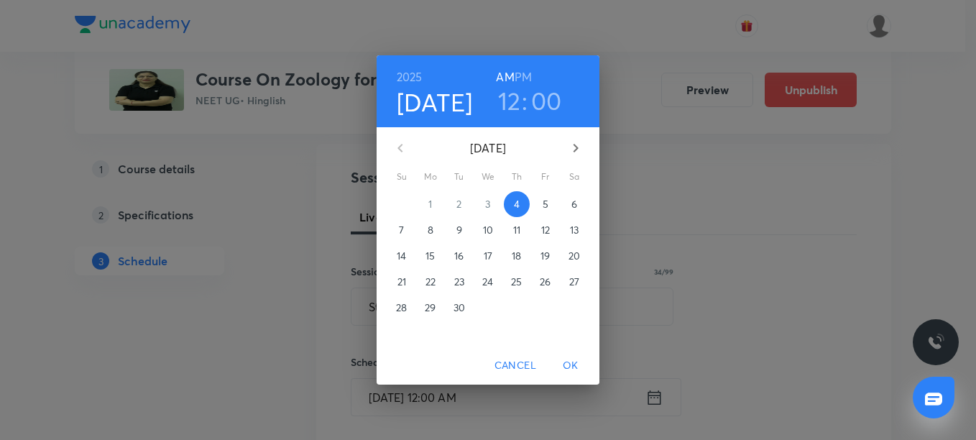
click at [524, 75] on h6 "PM" at bounding box center [523, 77] width 17 height 20
click at [573, 368] on span "OK" at bounding box center [570, 366] width 35 height 18
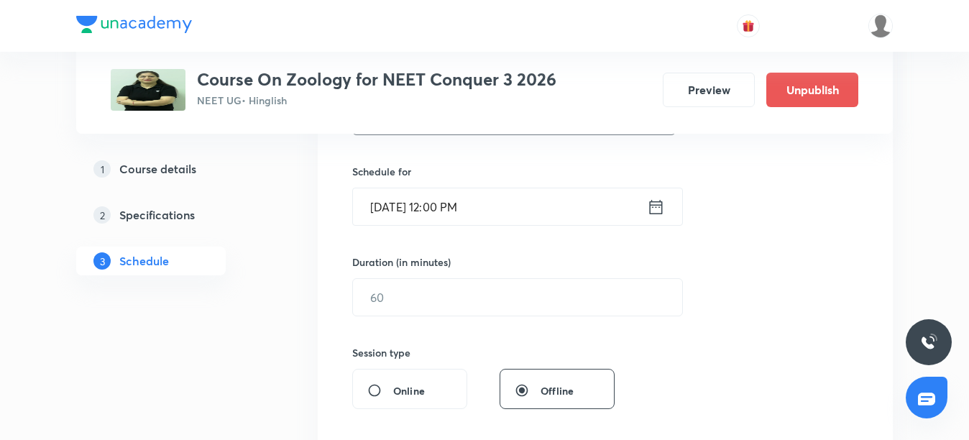
scroll to position [359, 0]
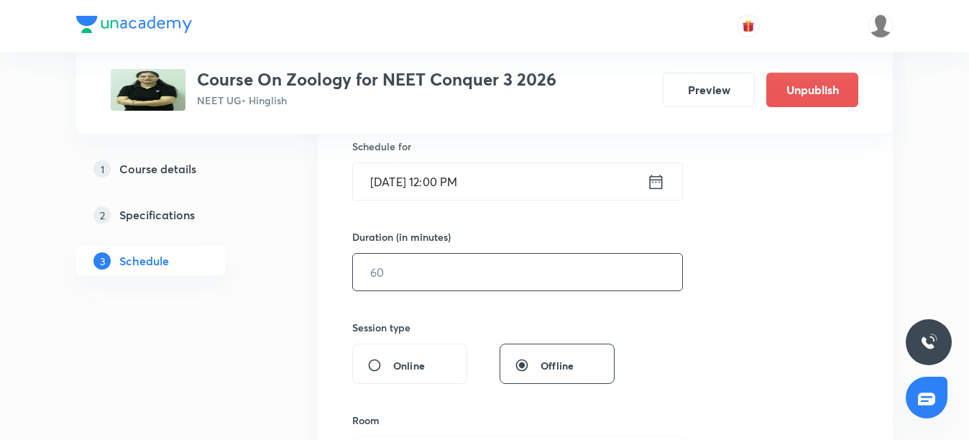
click at [431, 282] on input "text" at bounding box center [517, 272] width 329 height 37
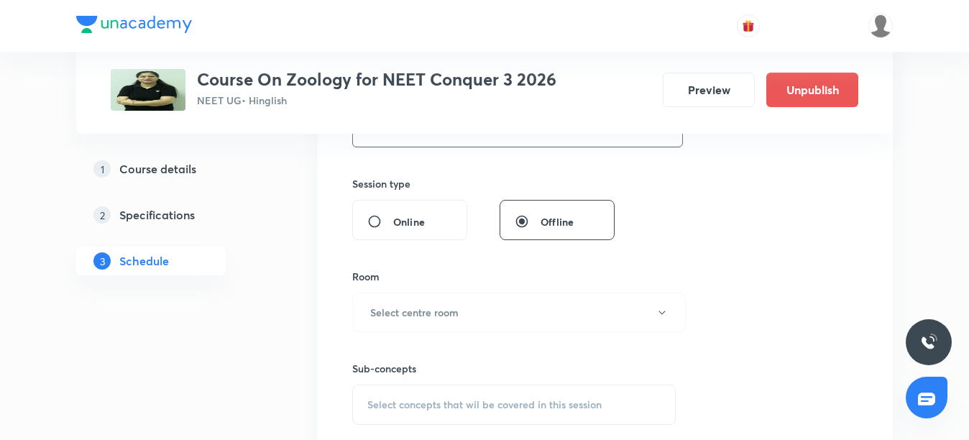
scroll to position [575, 0]
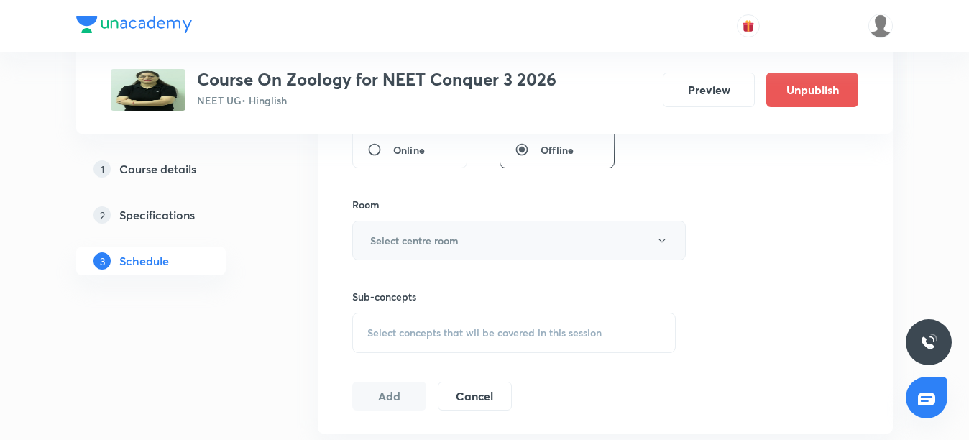
type input "65"
click at [410, 241] on h6 "Select centre room" at bounding box center [414, 240] width 88 height 15
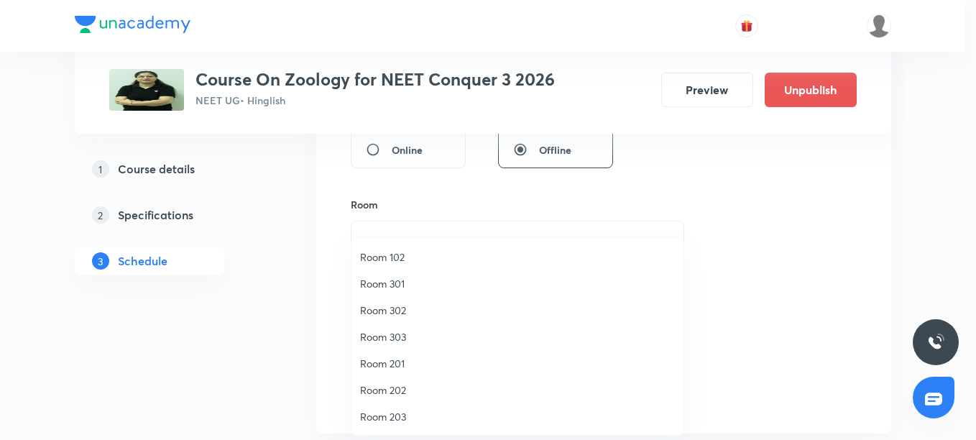
click at [387, 366] on span "Room 201" at bounding box center [517, 363] width 315 height 15
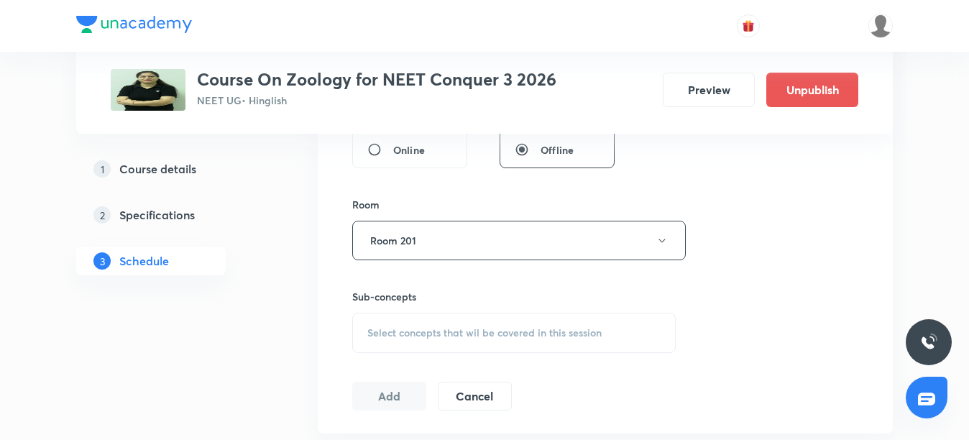
click at [392, 339] on span "Select concepts that wil be covered in this session" at bounding box center [484, 333] width 234 height 12
click at [781, 336] on div "Session 17 Live class Session title 34/99 Structural Organization in Animals ​ …" at bounding box center [605, 72] width 506 height 675
click at [403, 310] on div "Sub-concepts Select concepts that wil be covered in this session" at bounding box center [513, 321] width 323 height 64
click at [394, 329] on span "Select concepts that wil be covered in this session" at bounding box center [484, 333] width 234 height 12
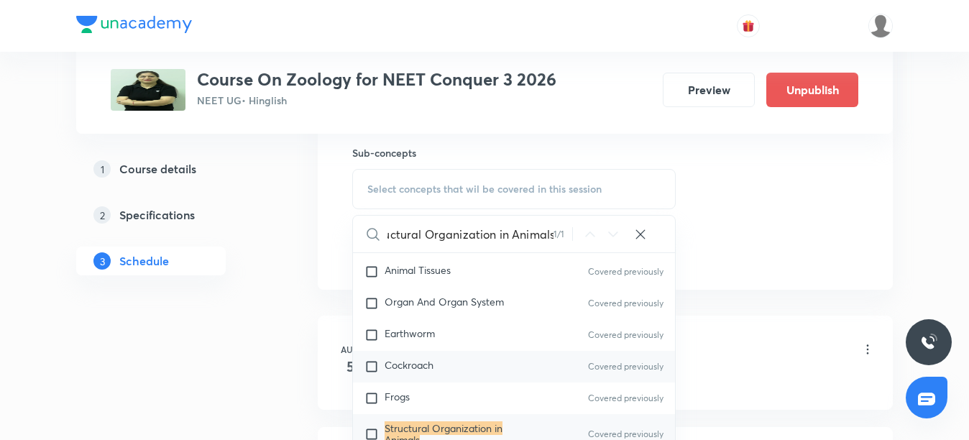
scroll to position [1943, 0]
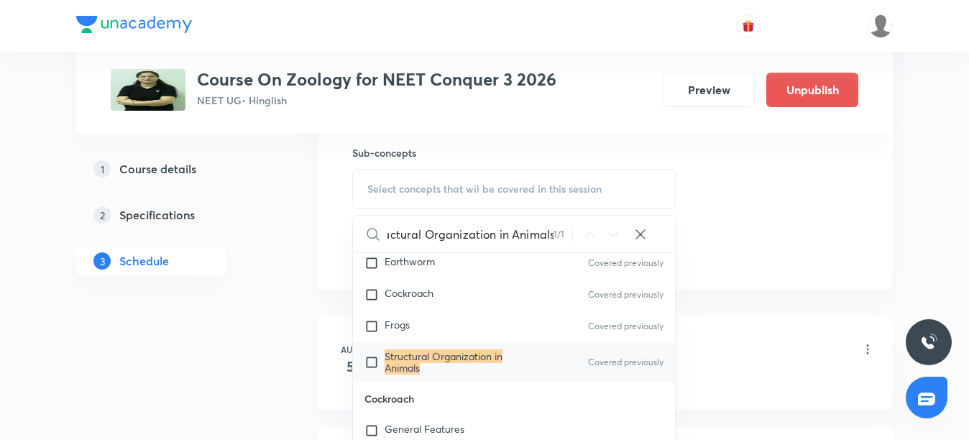
type input "Structural Organization in Animals"
click at [407, 368] on mark "Structural Organization in Animals" at bounding box center [444, 361] width 118 height 25
checkbox input "true"
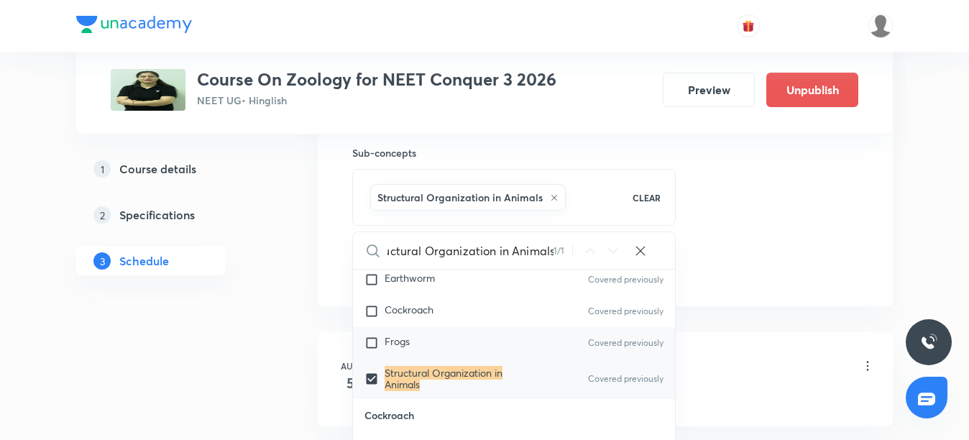
scroll to position [0, 0]
click at [378, 350] on input "checkbox" at bounding box center [374, 343] width 20 height 14
checkbox input "true"
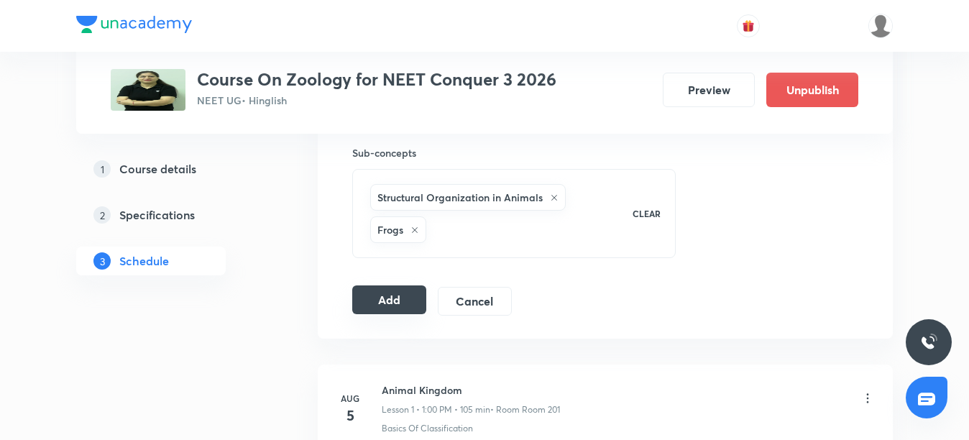
click at [406, 299] on button "Add" at bounding box center [389, 299] width 74 height 29
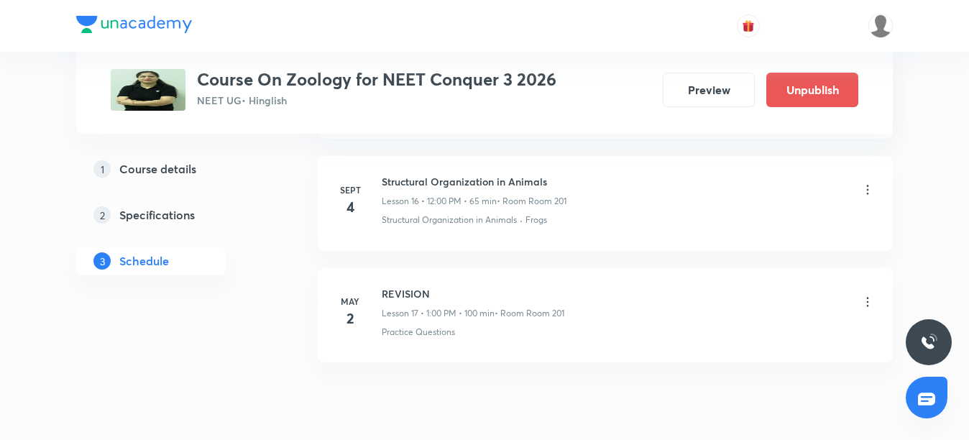
scroll to position [1804, 0]
